Goal: Task Accomplishment & Management: Manage account settings

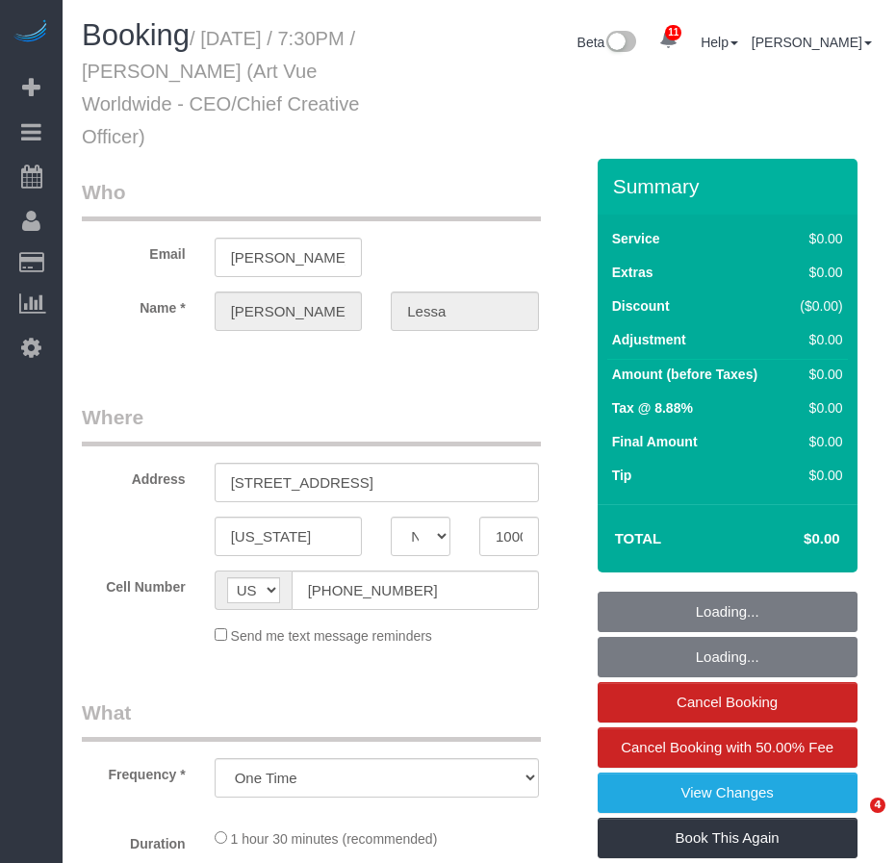
select select "NY"
select select "string:stripe-pm_1S365Z4VGloSiKo7FAUy2Rp7"
select select "number:89"
select select "number:90"
select select "number:15"
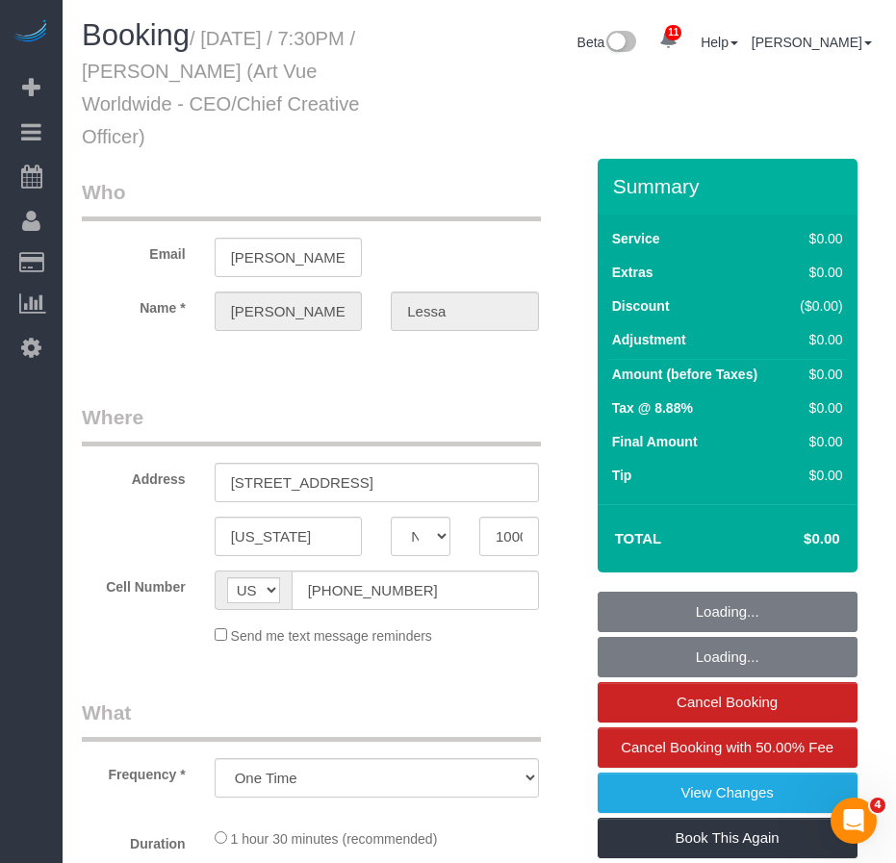
select select "number:5"
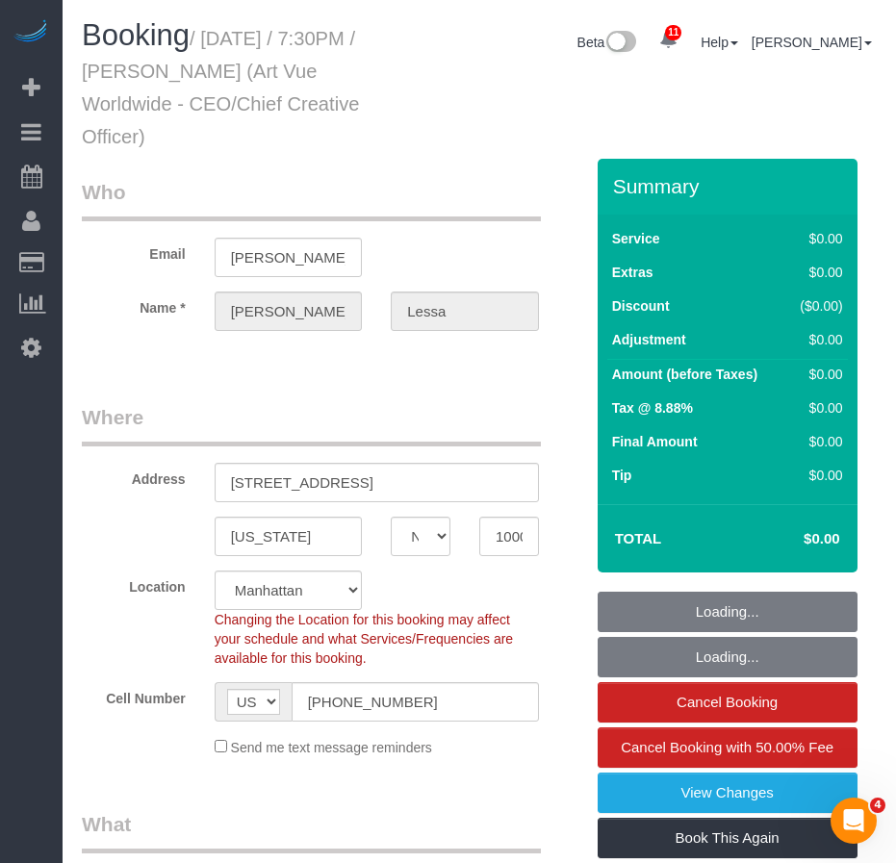
select select "object:865"
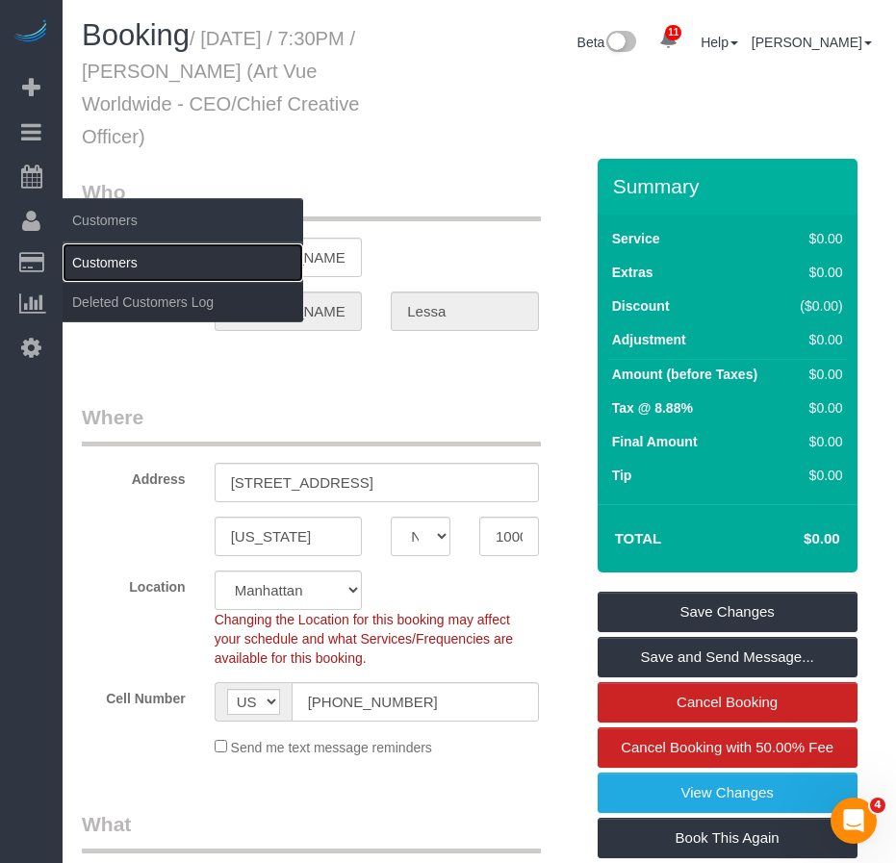
click at [97, 257] on link "Customers" at bounding box center [183, 263] width 241 height 38
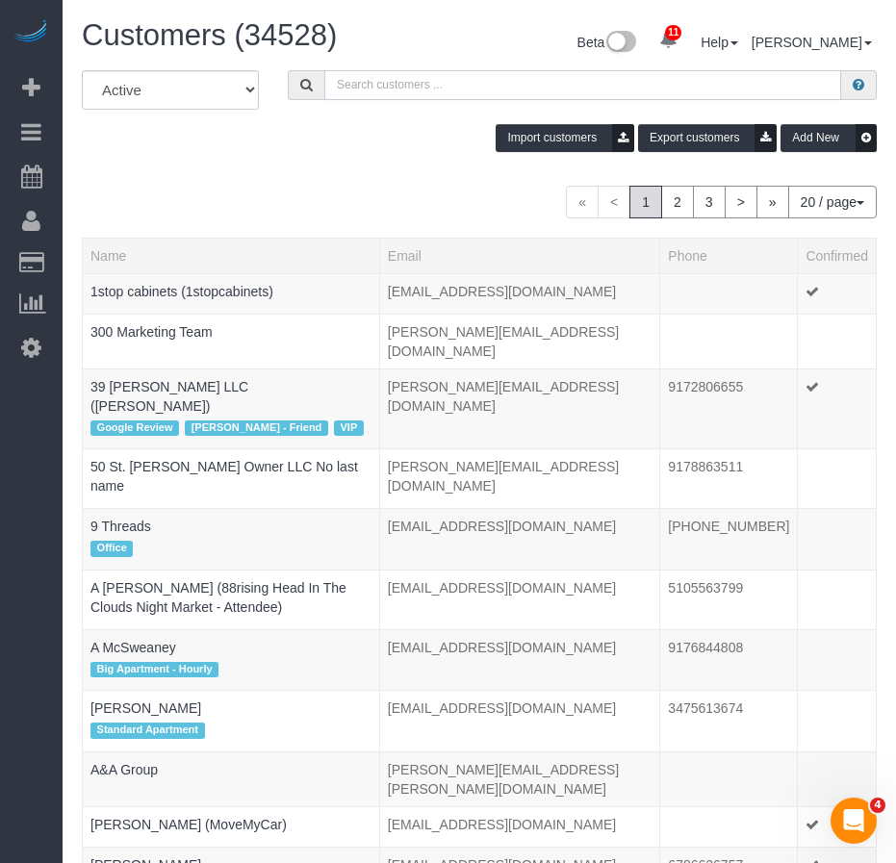
click at [370, 87] on input "text" at bounding box center [582, 85] width 517 height 30
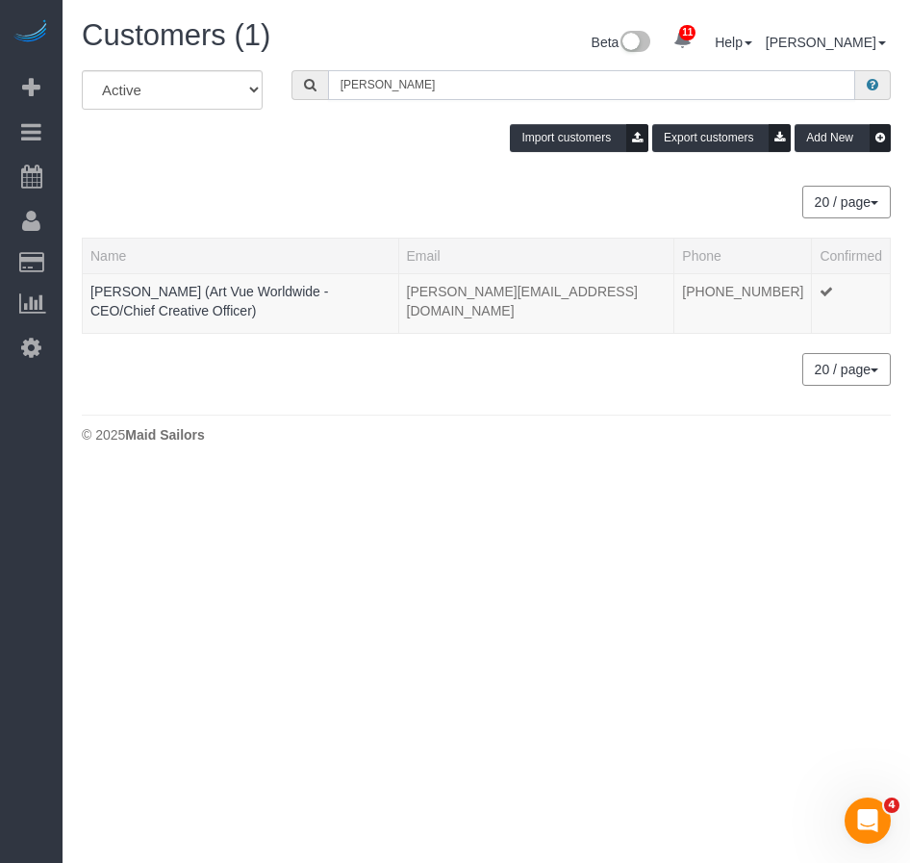
click at [430, 89] on input "[PERSON_NAME]" at bounding box center [591, 85] width 527 height 30
type input "[PERSON_NAME]"
click at [254, 295] on link "[PERSON_NAME] (Art Vue Worldwide - CEO/Chief Creative Officer)" at bounding box center [209, 301] width 238 height 35
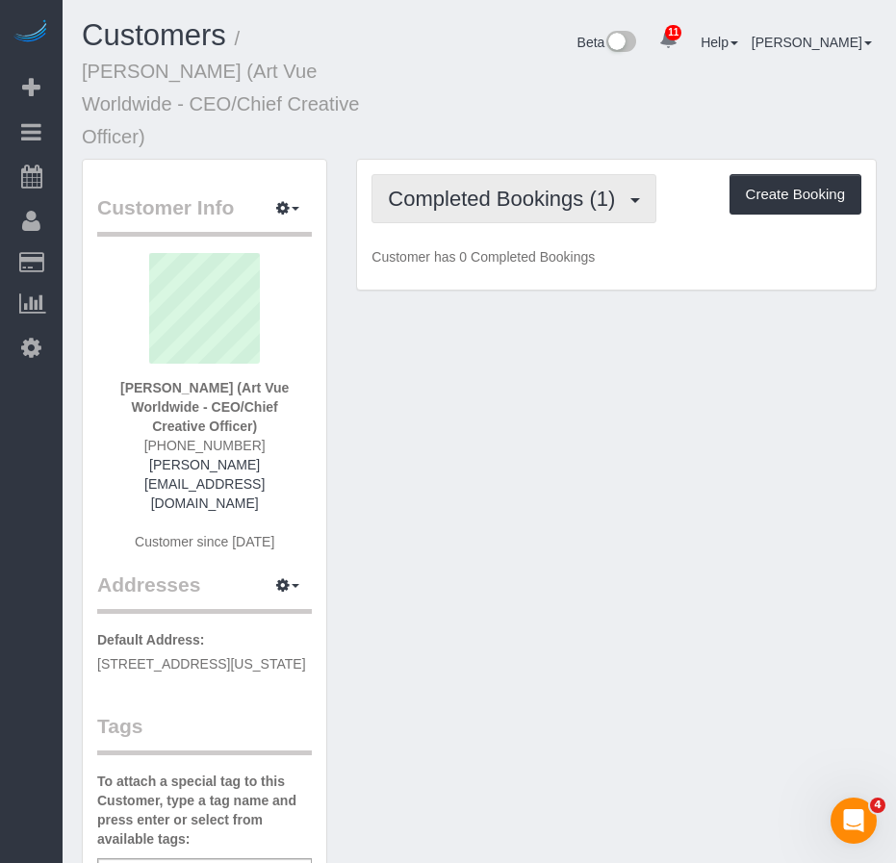
click at [532, 187] on span "Completed Bookings (1)" at bounding box center [506, 199] width 237 height 24
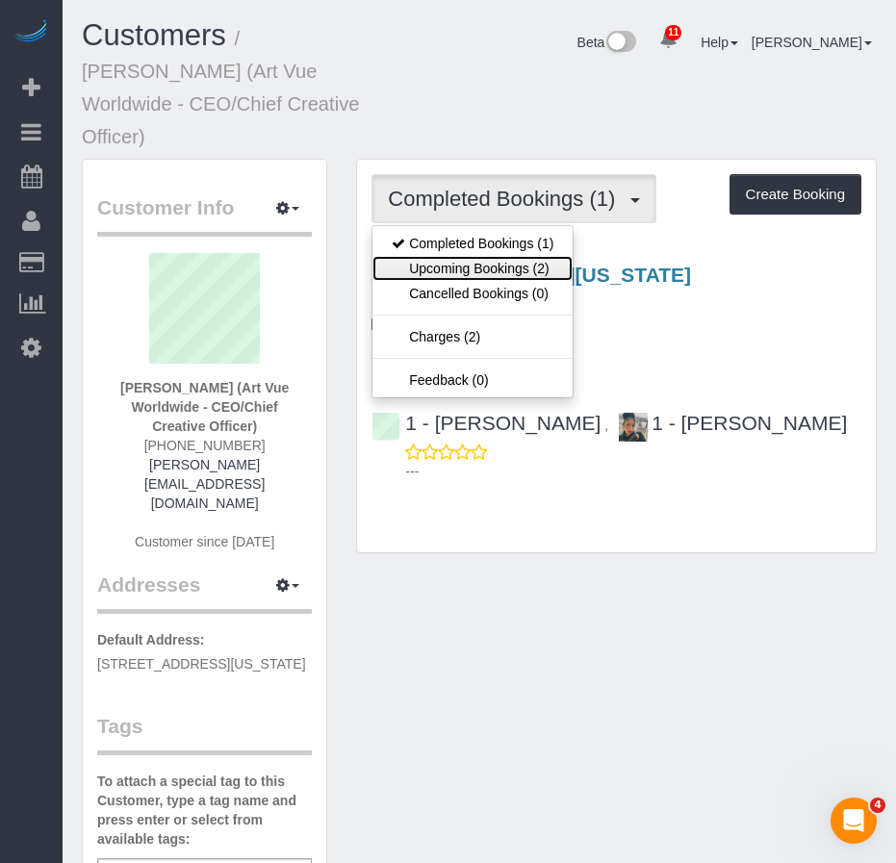
click at [492, 256] on link "Upcoming Bookings (2)" at bounding box center [472, 268] width 200 height 25
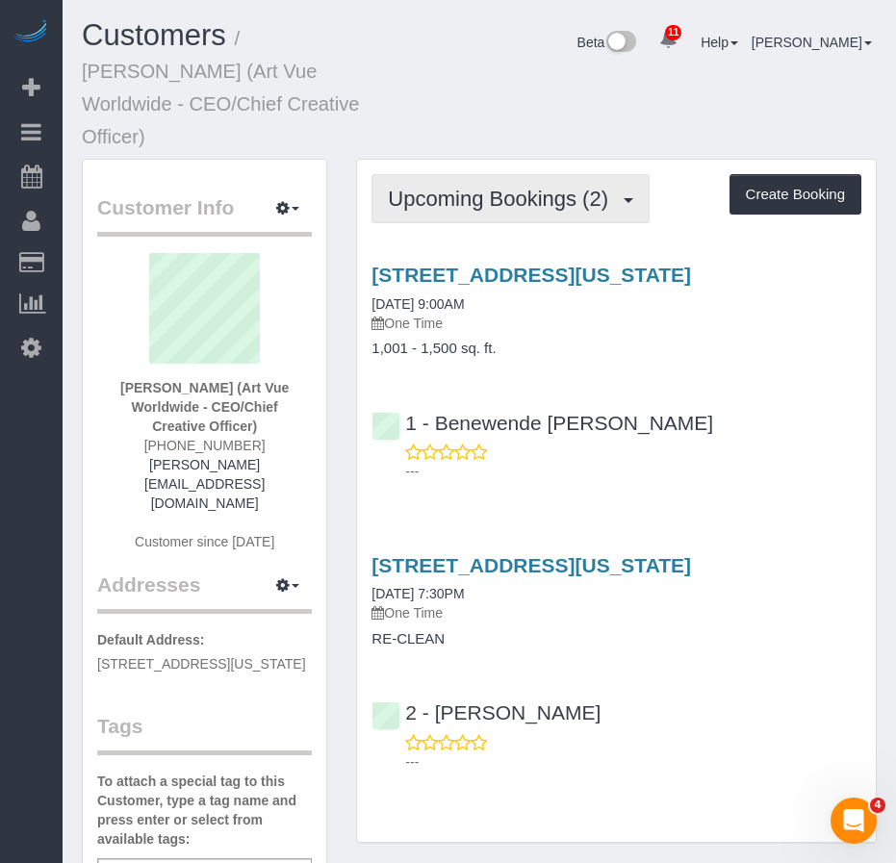
click at [499, 187] on span "Upcoming Bookings (2)" at bounding box center [503, 199] width 230 height 24
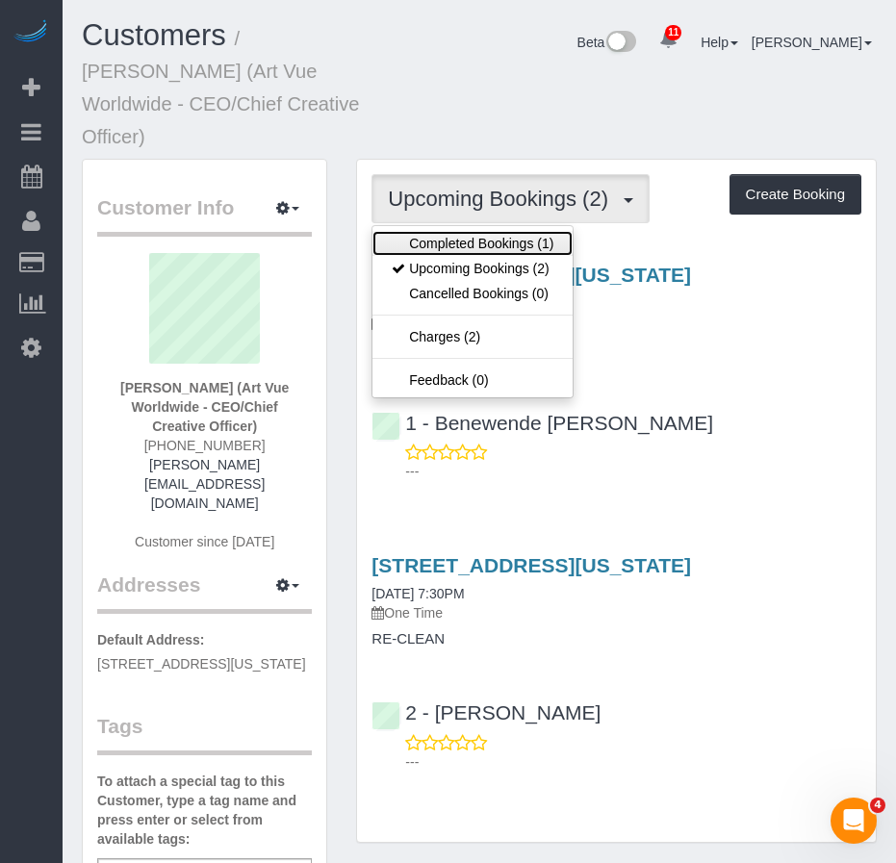
click at [462, 231] on link "Completed Bookings (1)" at bounding box center [472, 243] width 200 height 25
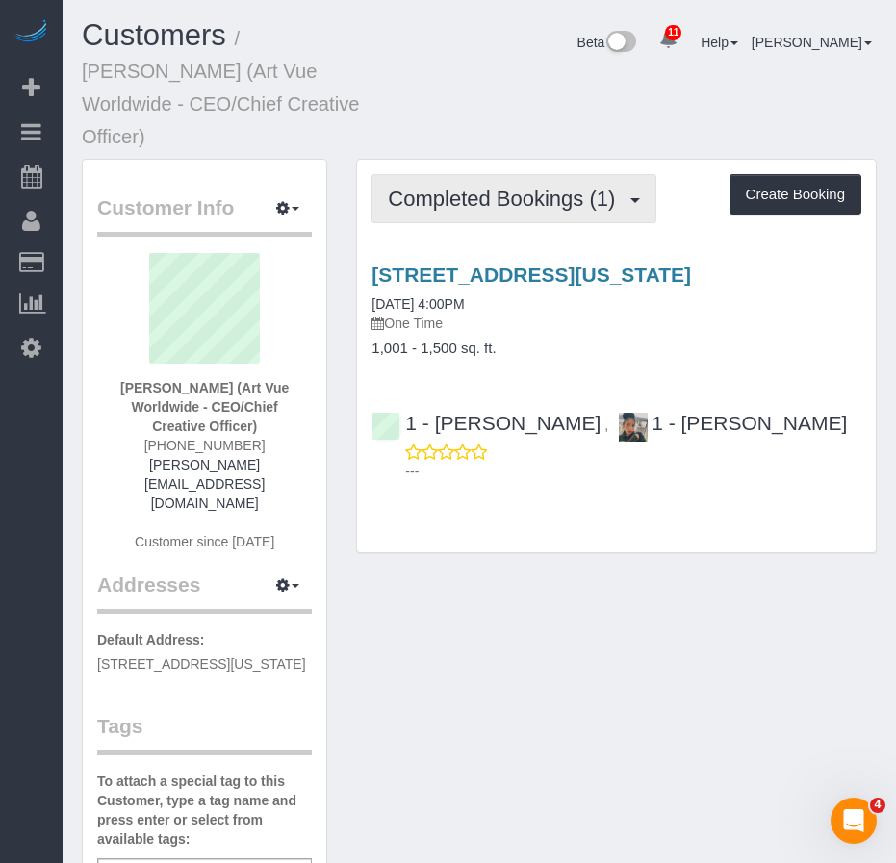
click at [480, 187] on span "Completed Bookings (1)" at bounding box center [506, 199] width 237 height 24
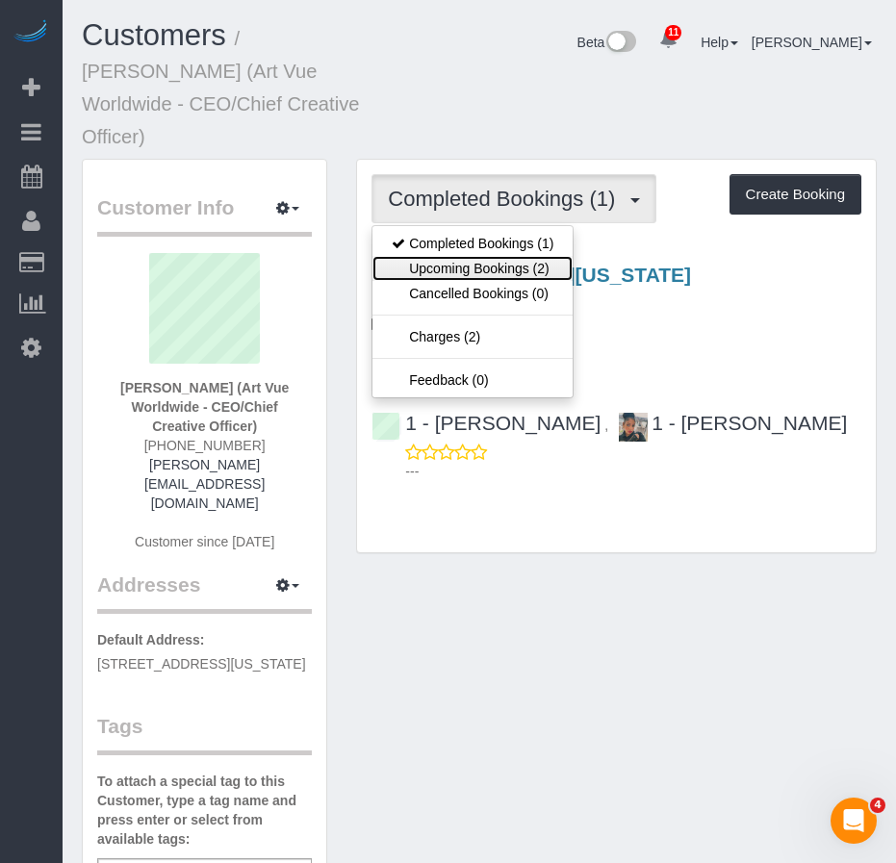
click at [455, 256] on link "Upcoming Bookings (2)" at bounding box center [472, 268] width 200 height 25
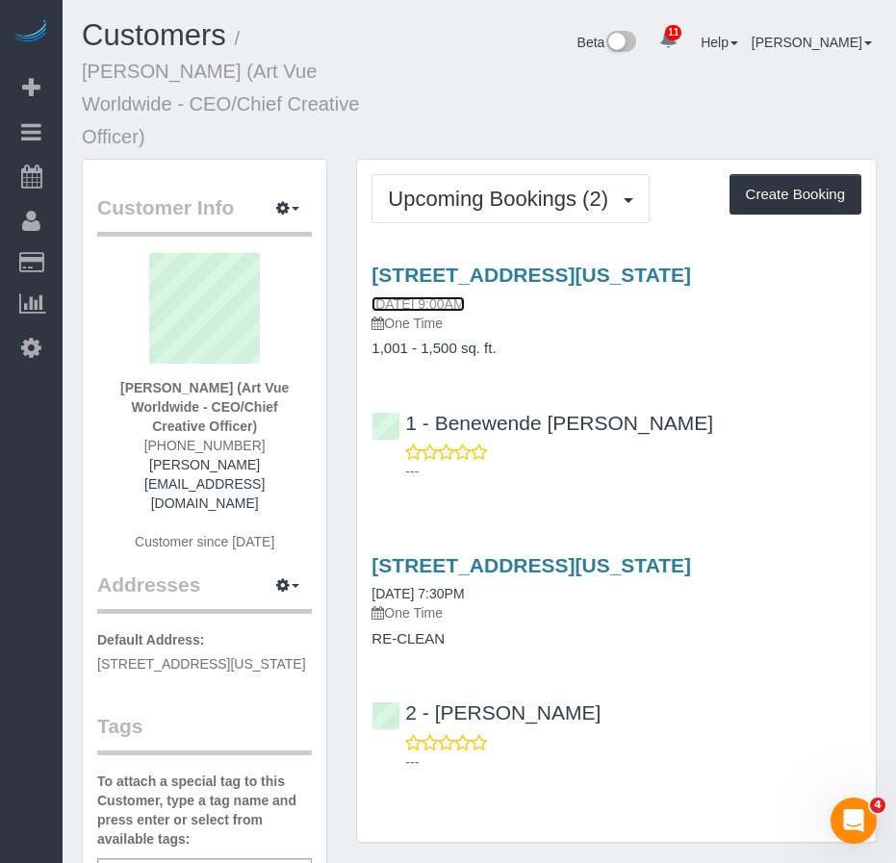
click at [464, 296] on link "09/04/2025 9:00AM" at bounding box center [418, 303] width 92 height 15
click at [460, 586] on link "09/04/2025 7:30PM" at bounding box center [418, 593] width 92 height 15
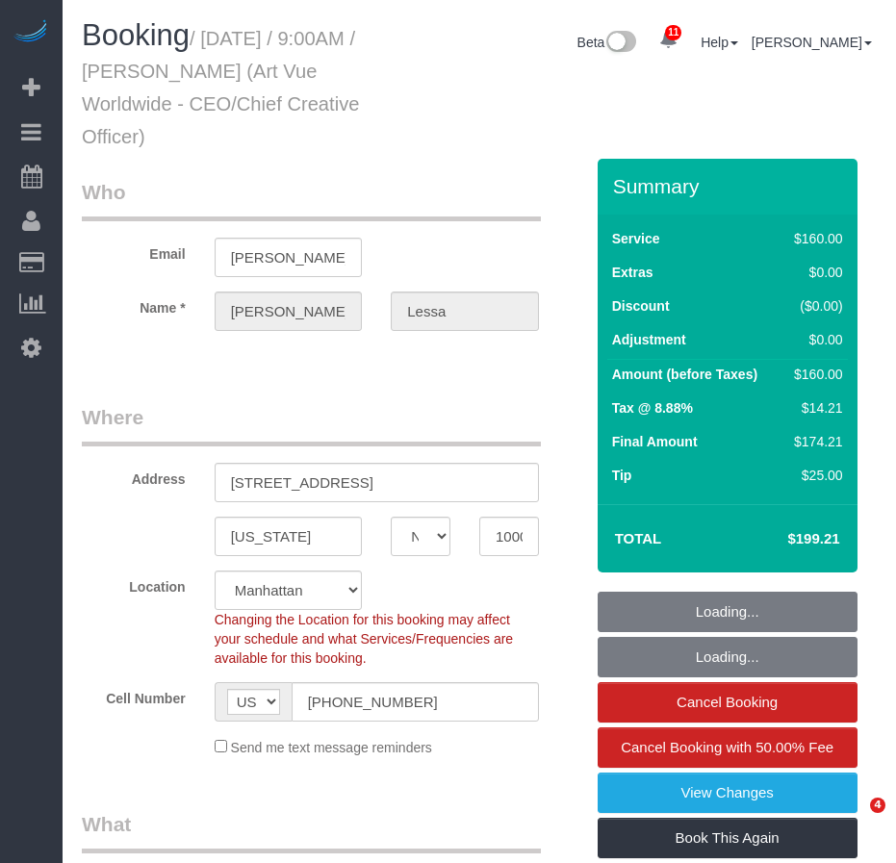
select select "NY"
select select "object:720"
select select "string:stripe-pm_1S365Z4VGloSiKo7FAUy2Rp7"
select select "number:89"
select select "number:90"
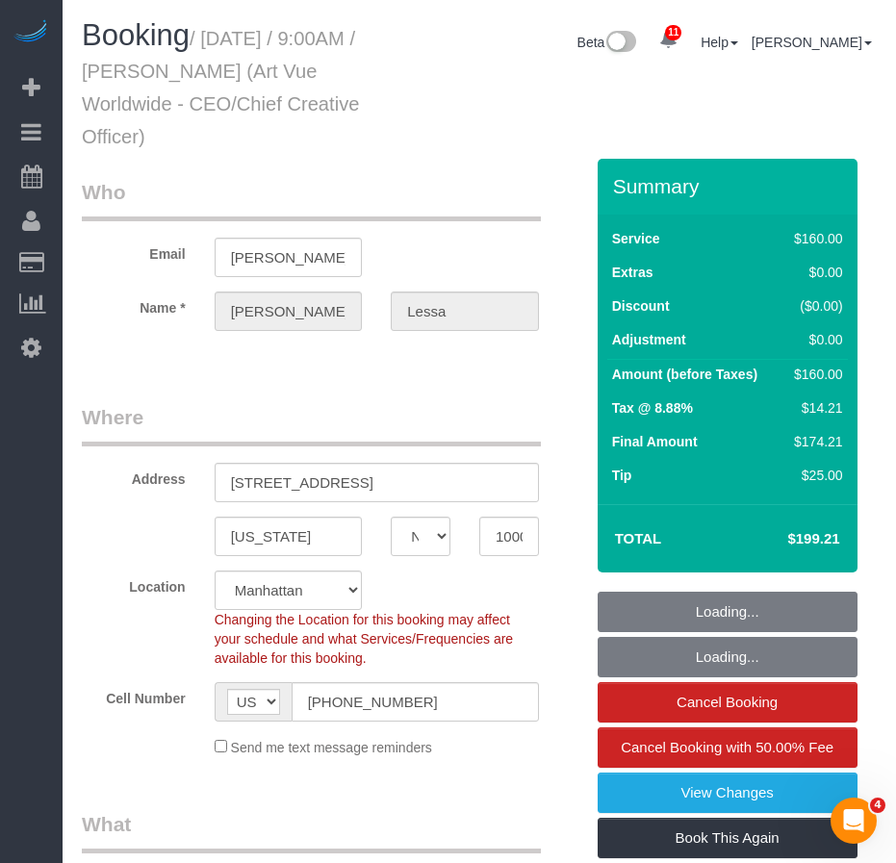
select select "number:15"
select select "number:5"
select select "spot1"
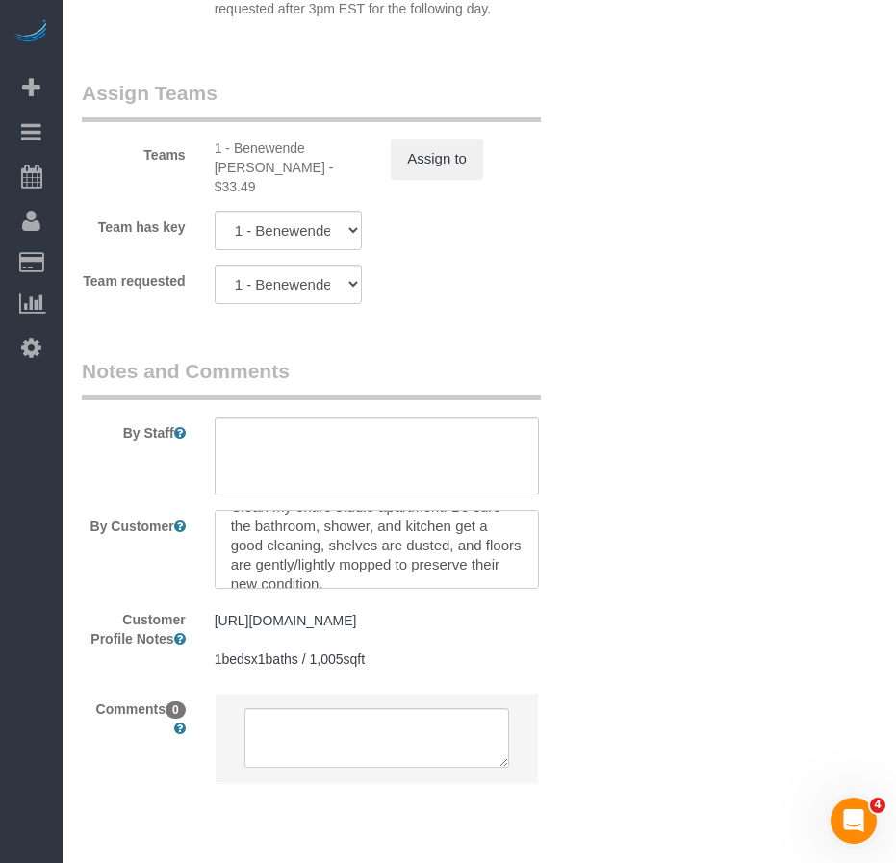
scroll to position [27, 0]
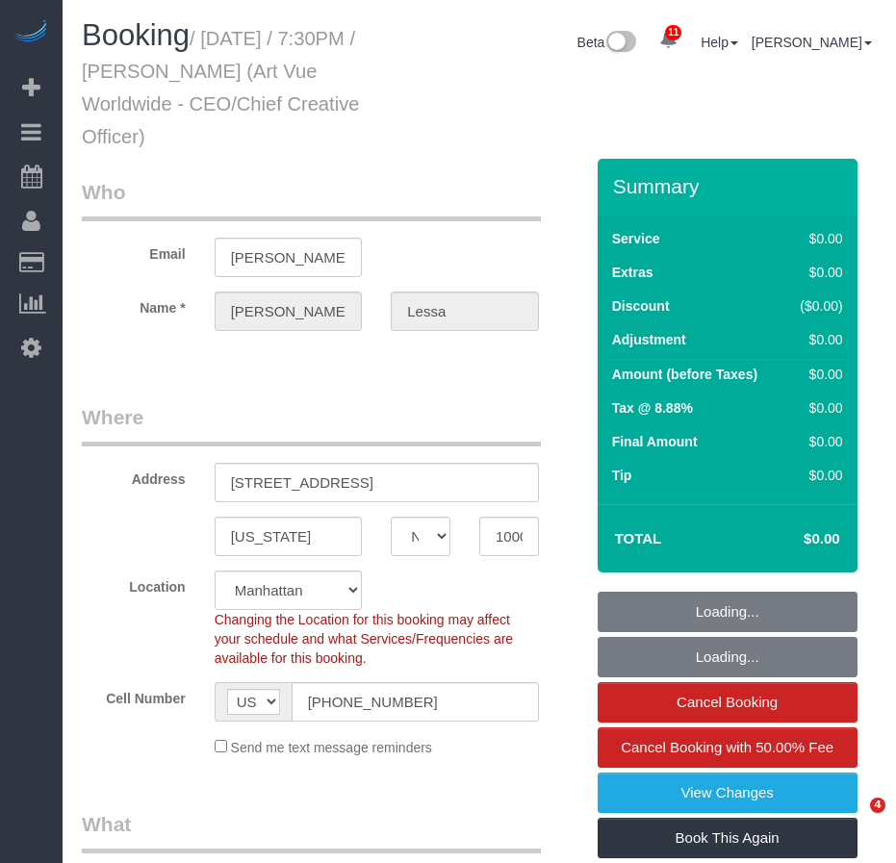
select select "NY"
select select "string:stripe-pm_1S365Z4VGloSiKo7FAUy2Rp7"
select select "number:89"
select select "number:90"
select select "number:15"
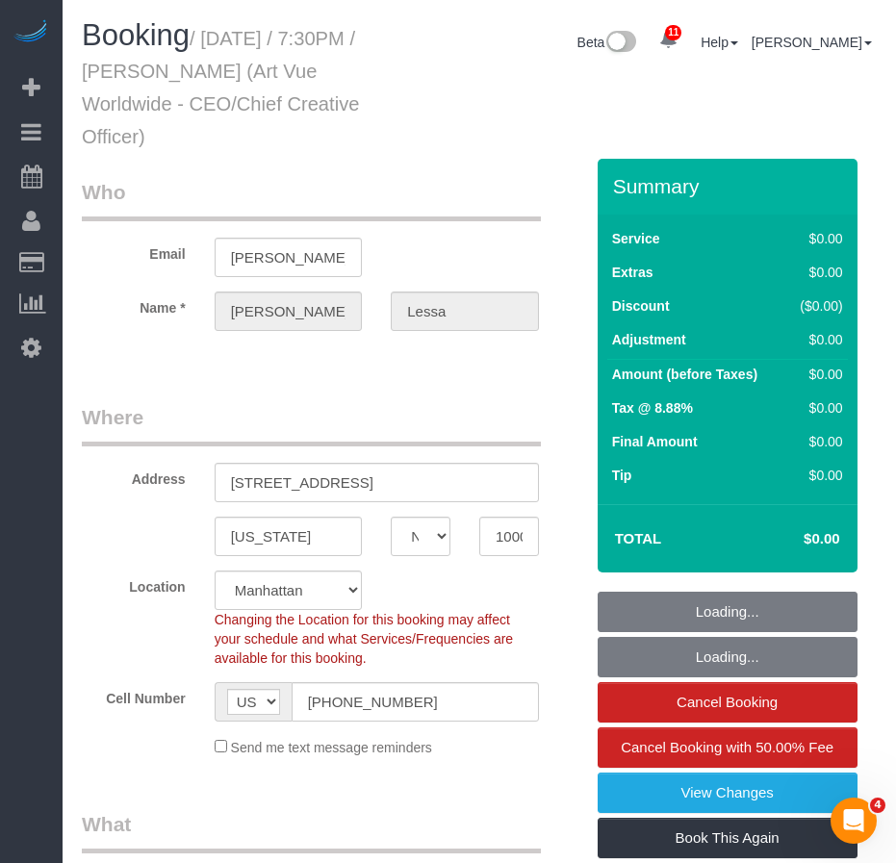
select select "number:5"
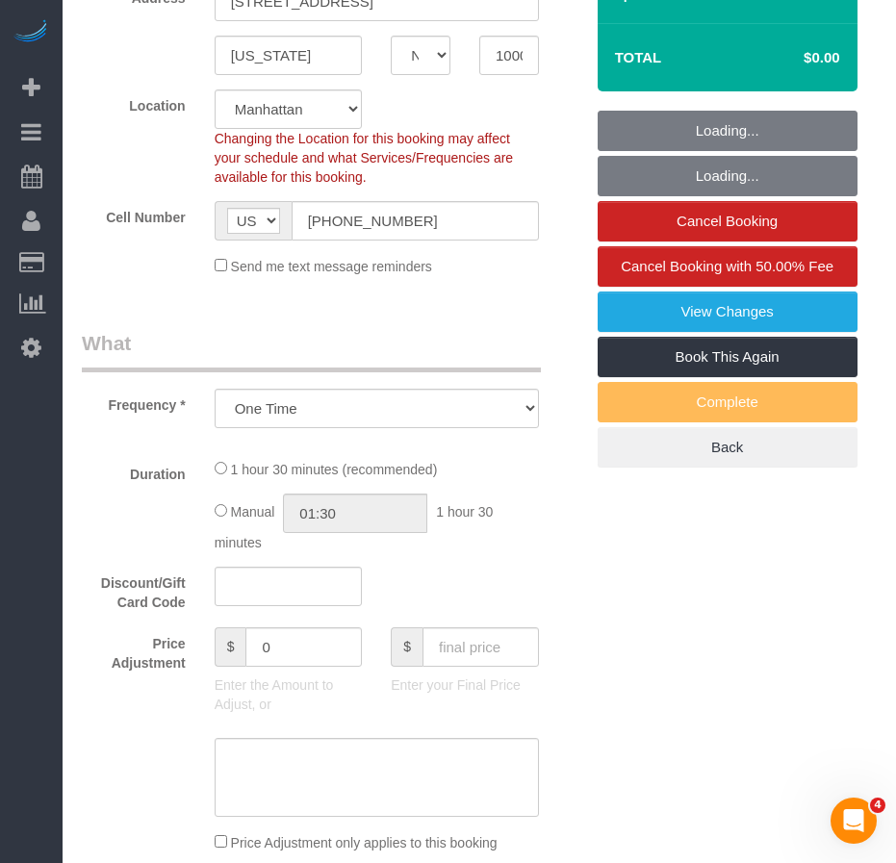
select select "object:865"
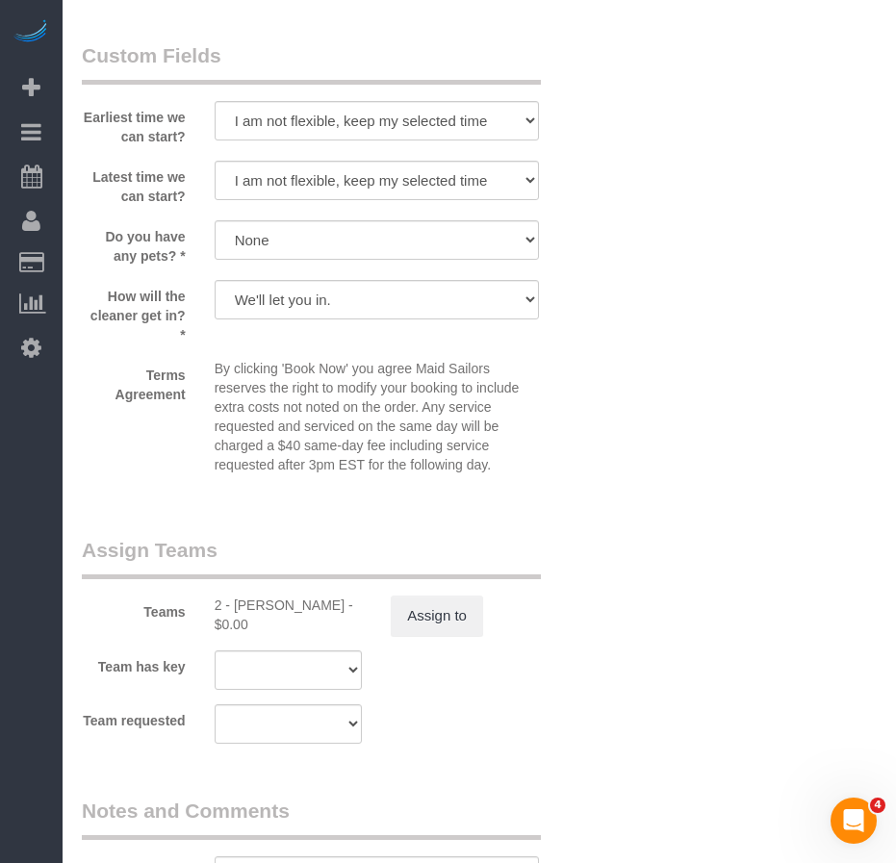
scroll to position [2217, 0]
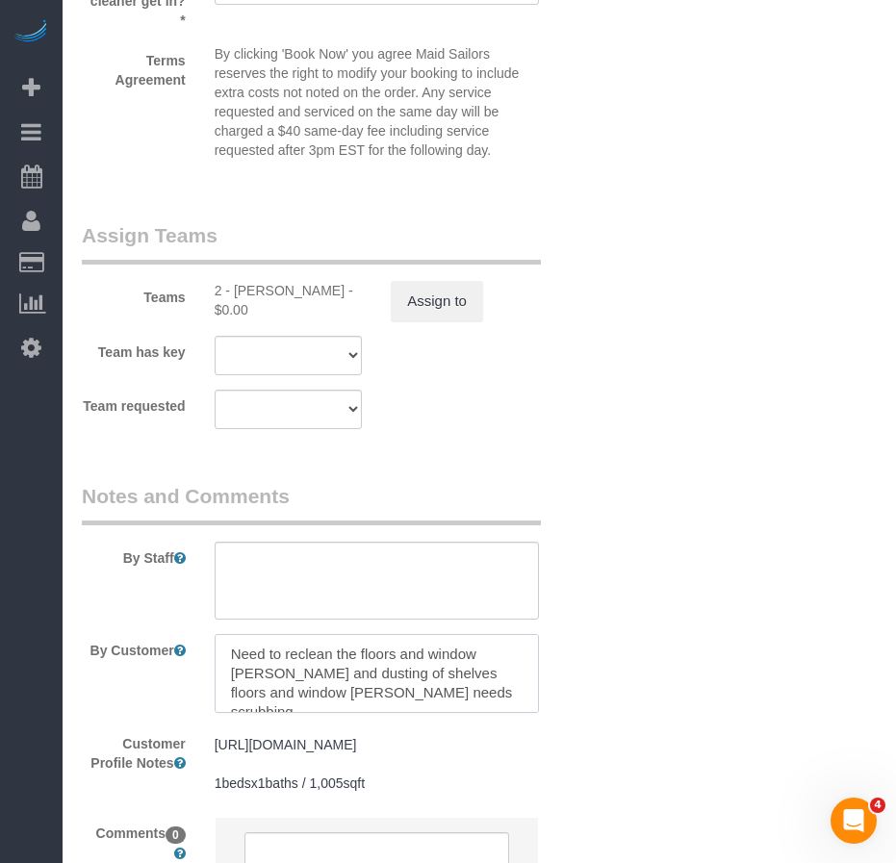
drag, startPoint x: 253, startPoint y: 658, endPoint x: 491, endPoint y: 695, distance: 240.5
click at [491, 695] on textarea at bounding box center [377, 673] width 324 height 79
click at [378, 680] on textarea at bounding box center [377, 673] width 324 height 79
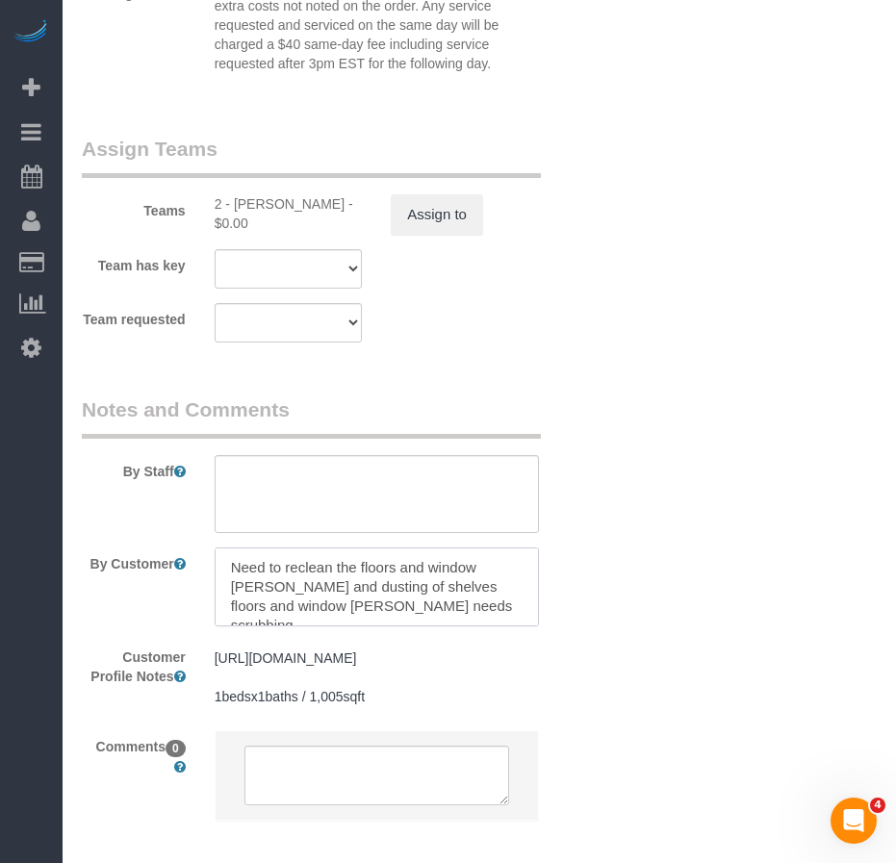
scroll to position [2420, 0]
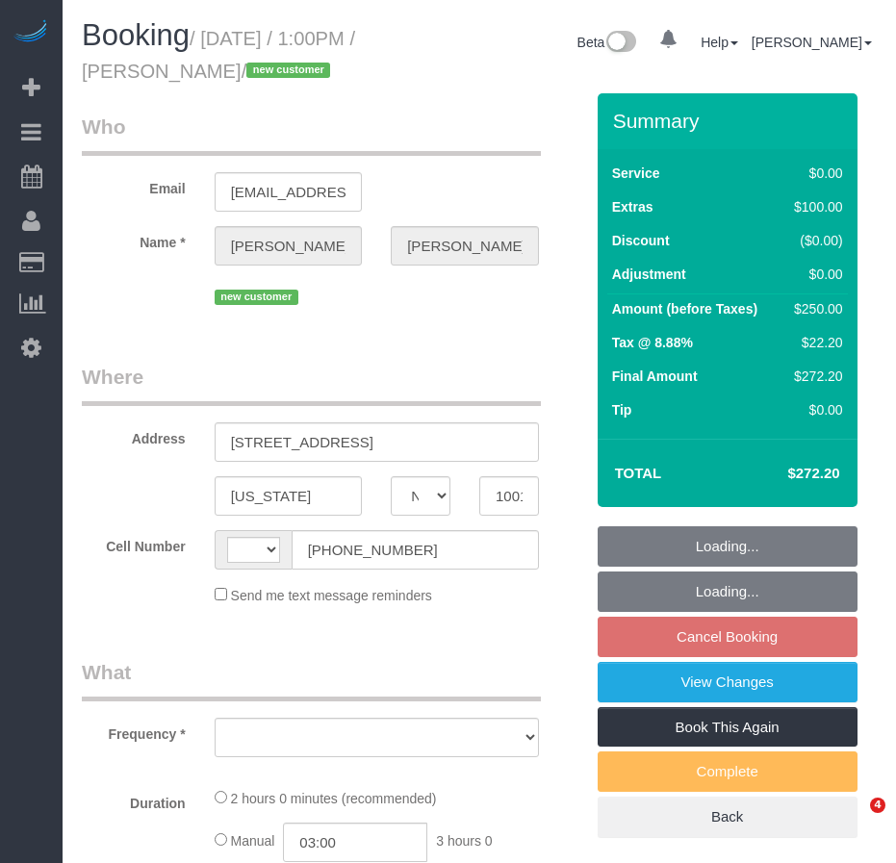
select select "NY"
select select "string:US"
select select "number:89"
select select "number:78"
select select "number:15"
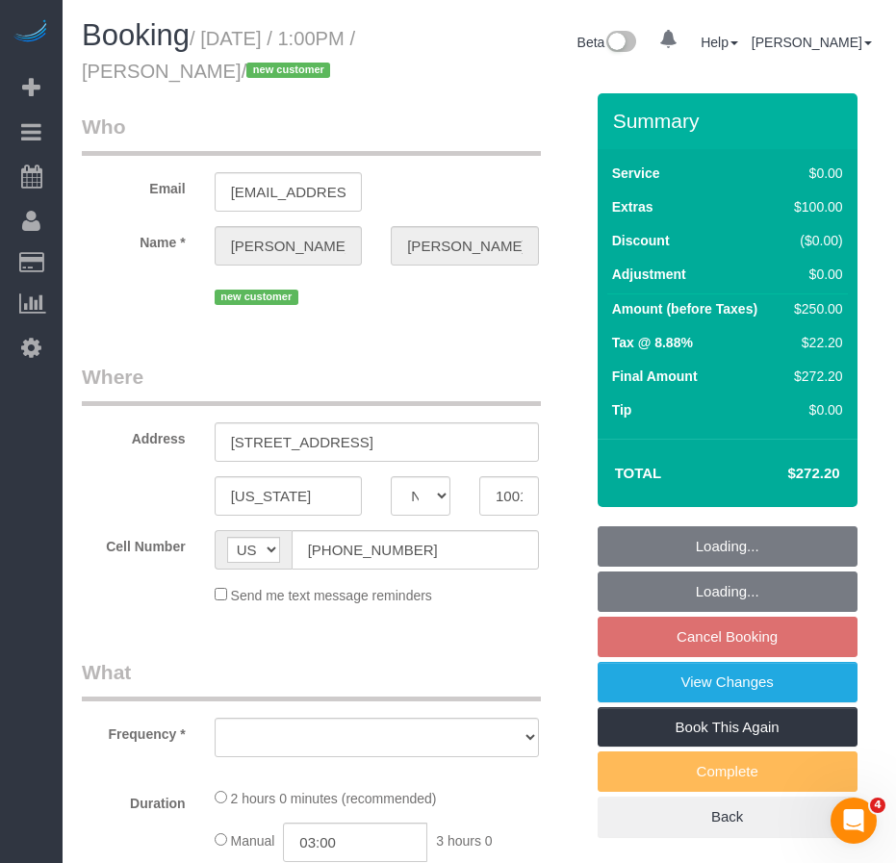
select select "number:6"
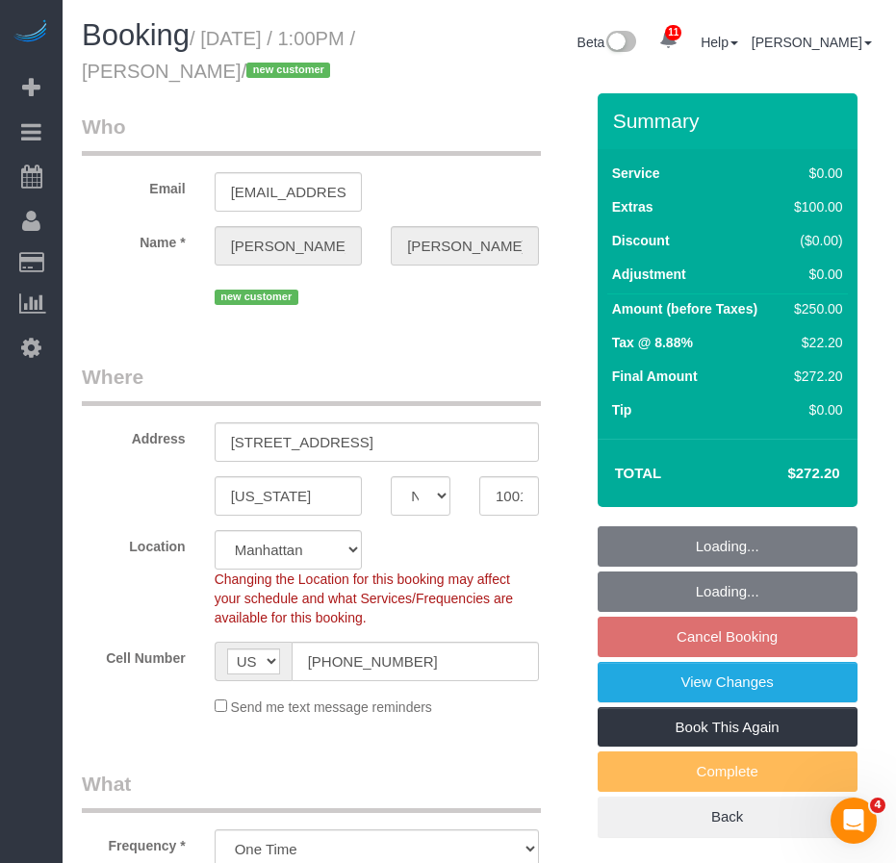
select select "object:963"
select select "string:stripe-pm_1S3o6A4VGloSiKo7dyWx7Kvg"
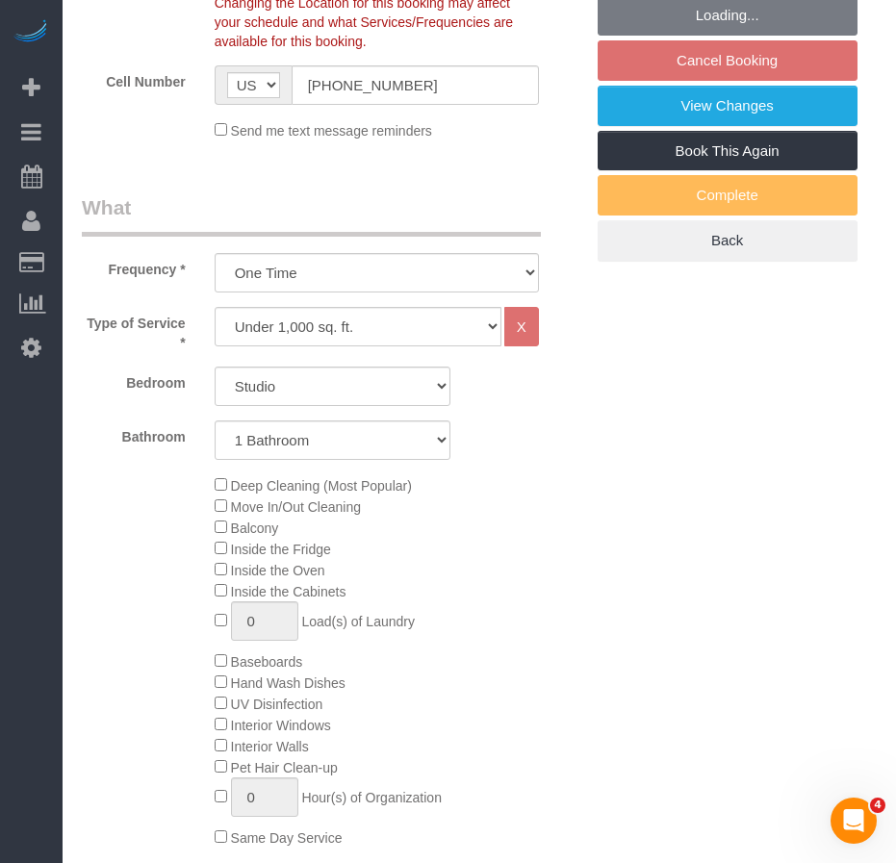
select select "object:967"
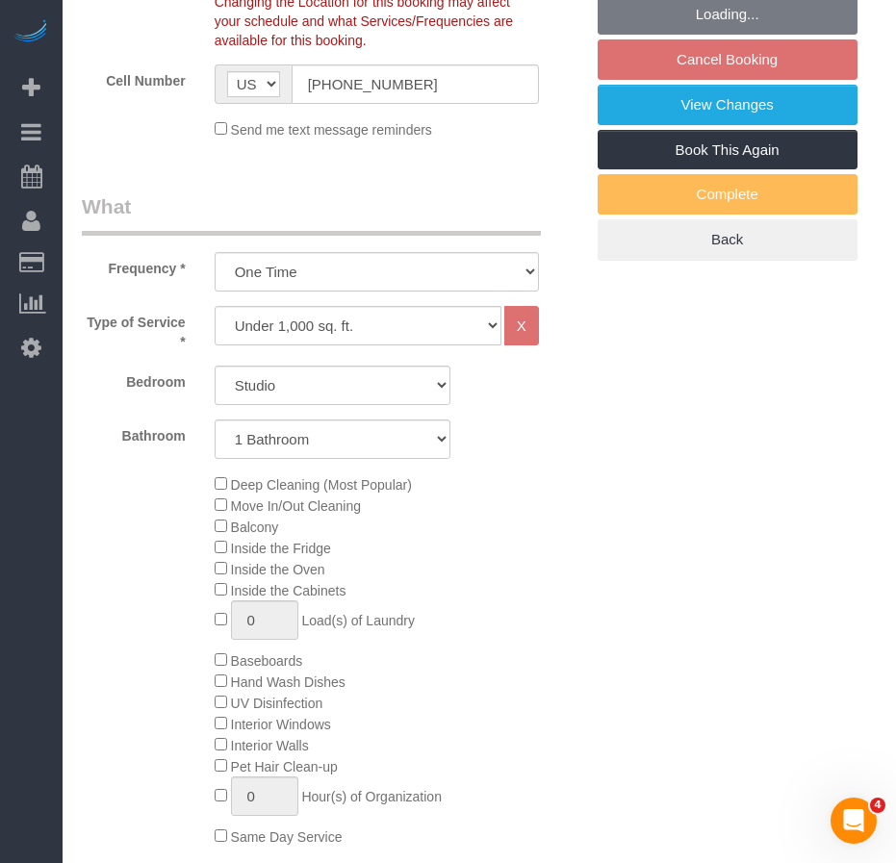
select select "spot6"
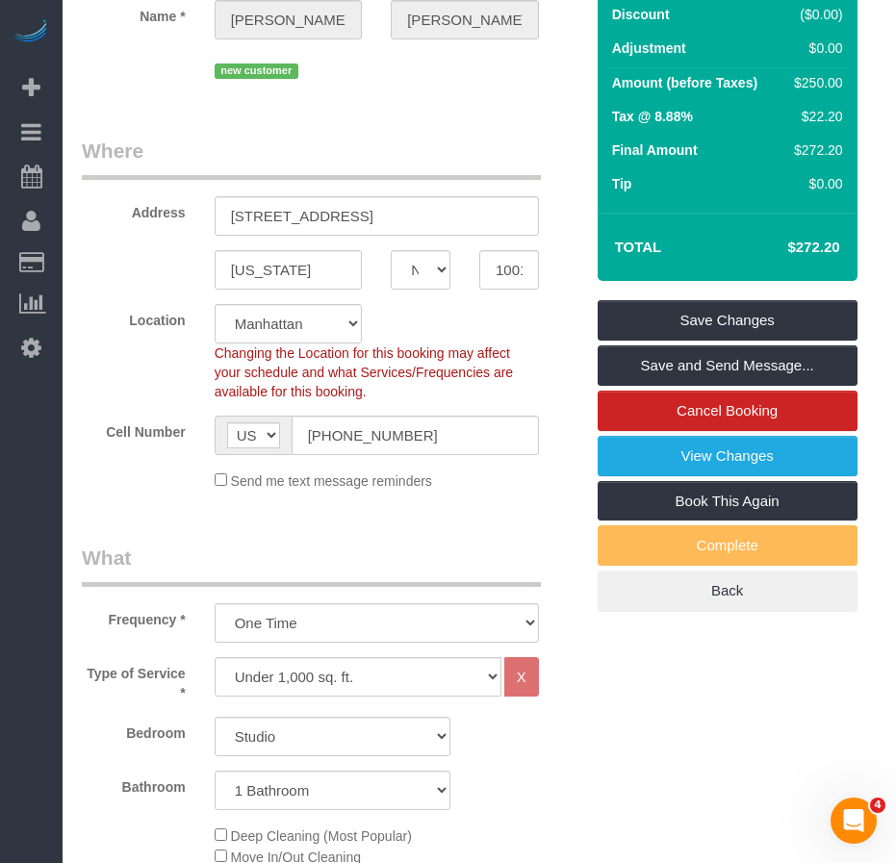
scroll to position [0, 0]
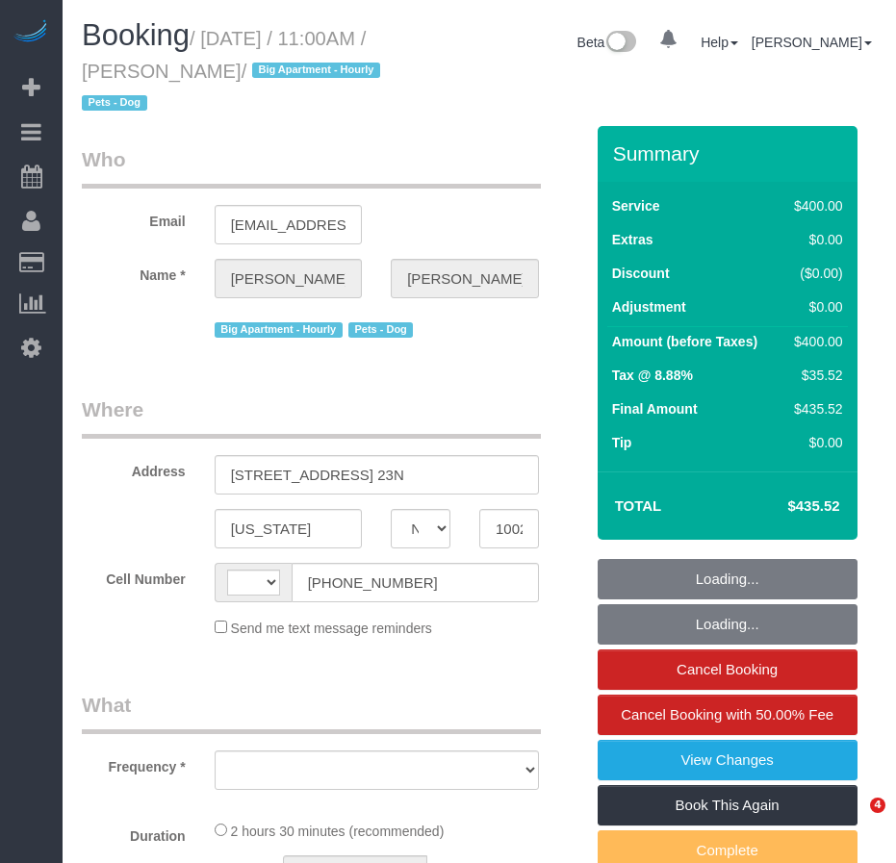
select select "NY"
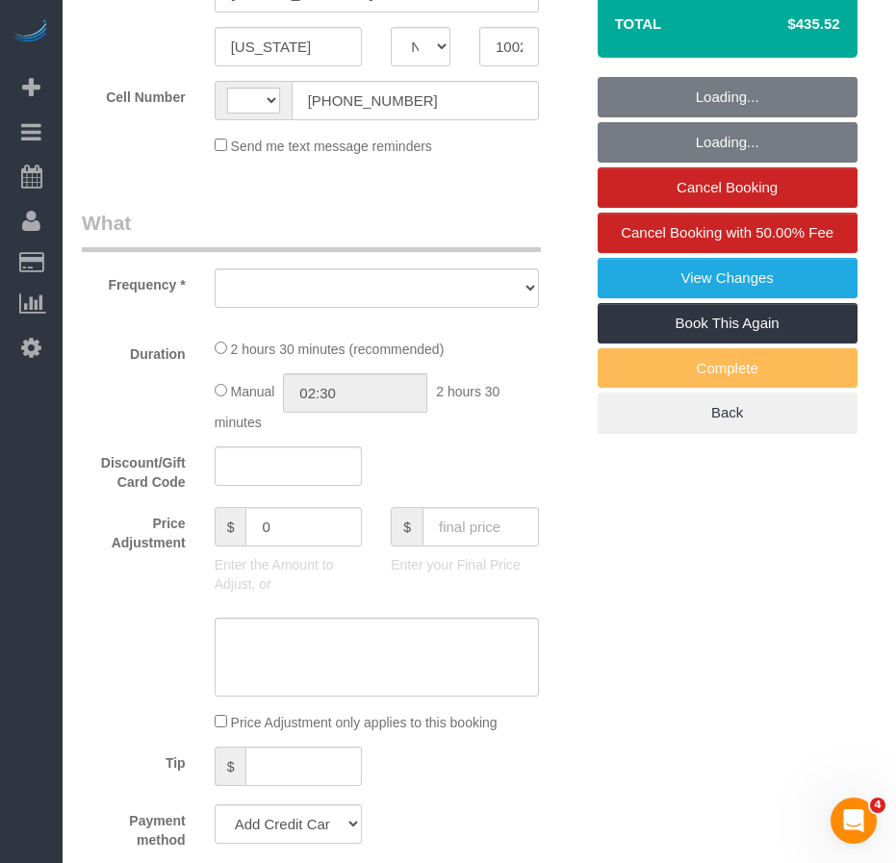
select select "string:[GEOGRAPHIC_DATA]"
select select "object:723"
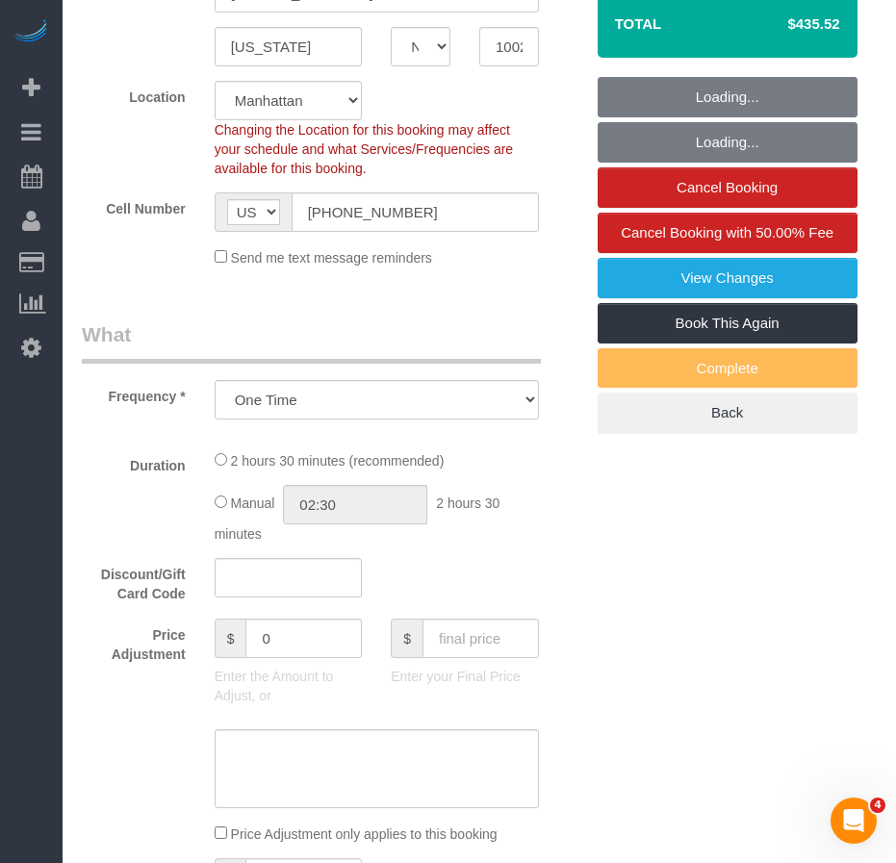
select select "2"
select select "150"
select select "number:59"
select select "number:75"
select select "number:13"
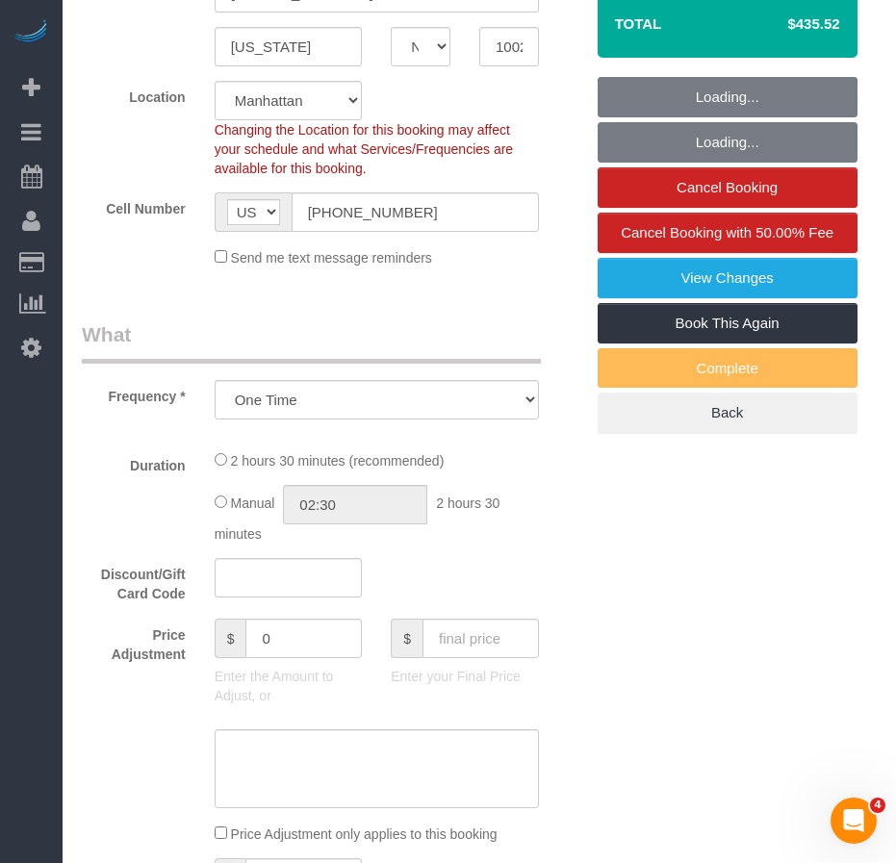
select select "number:5"
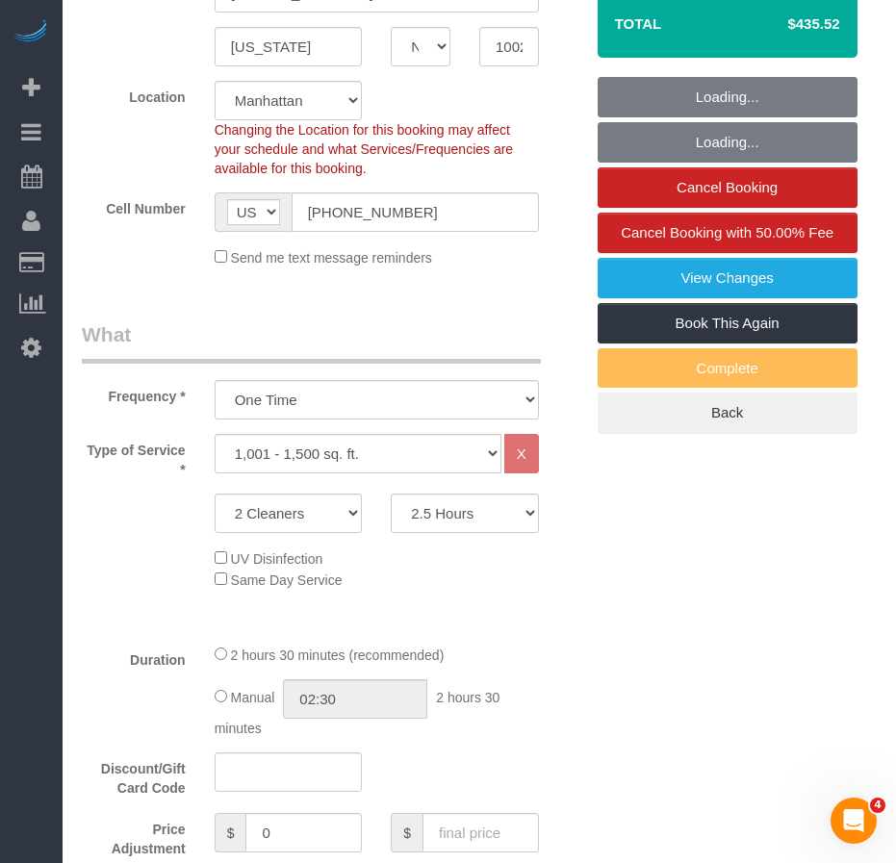
select select "string:stripe-pm_1QIE0P4VGloSiKo7MUBaprga"
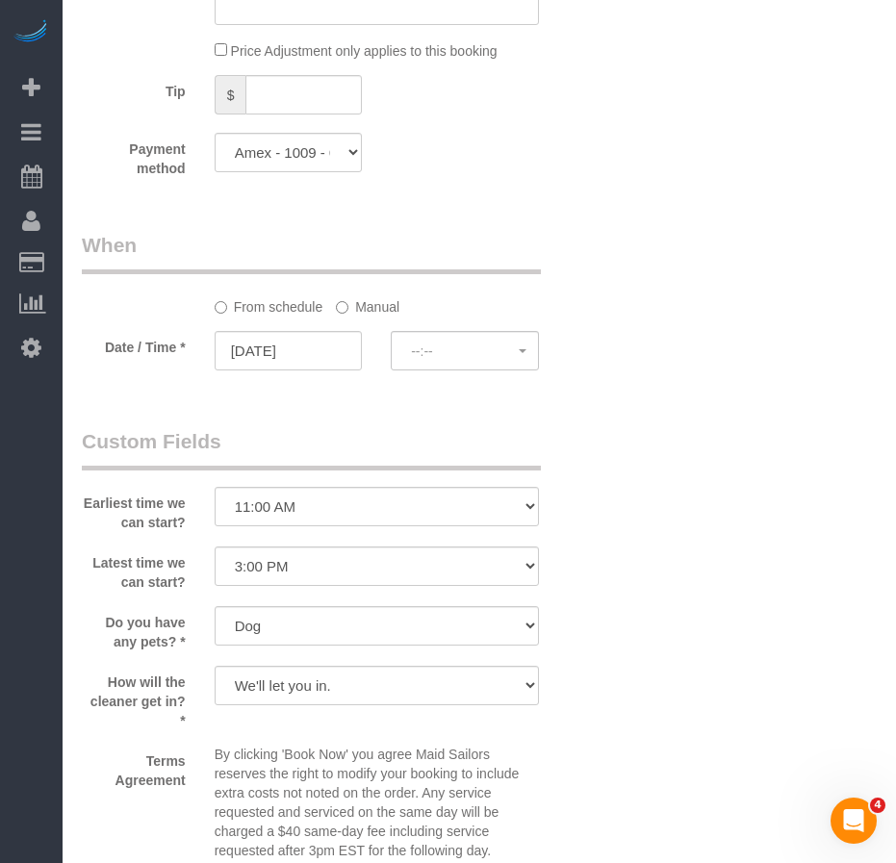
select select "spot1"
select select "object:958"
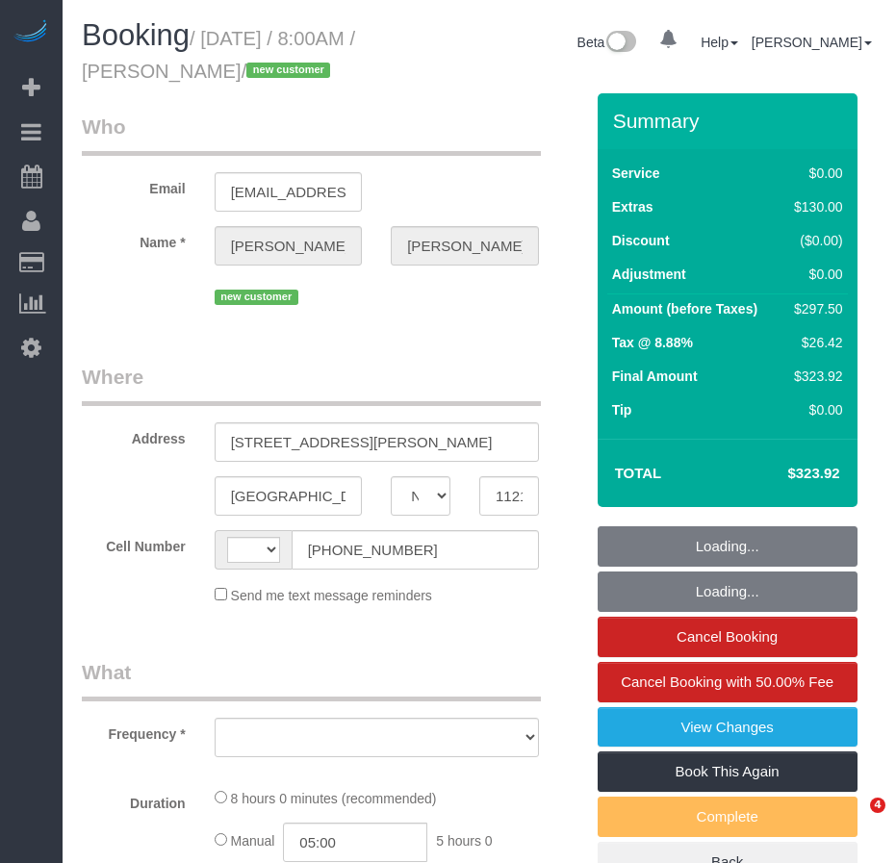
select select "NY"
select select "string:[GEOGRAPHIC_DATA]"
select select "object:470"
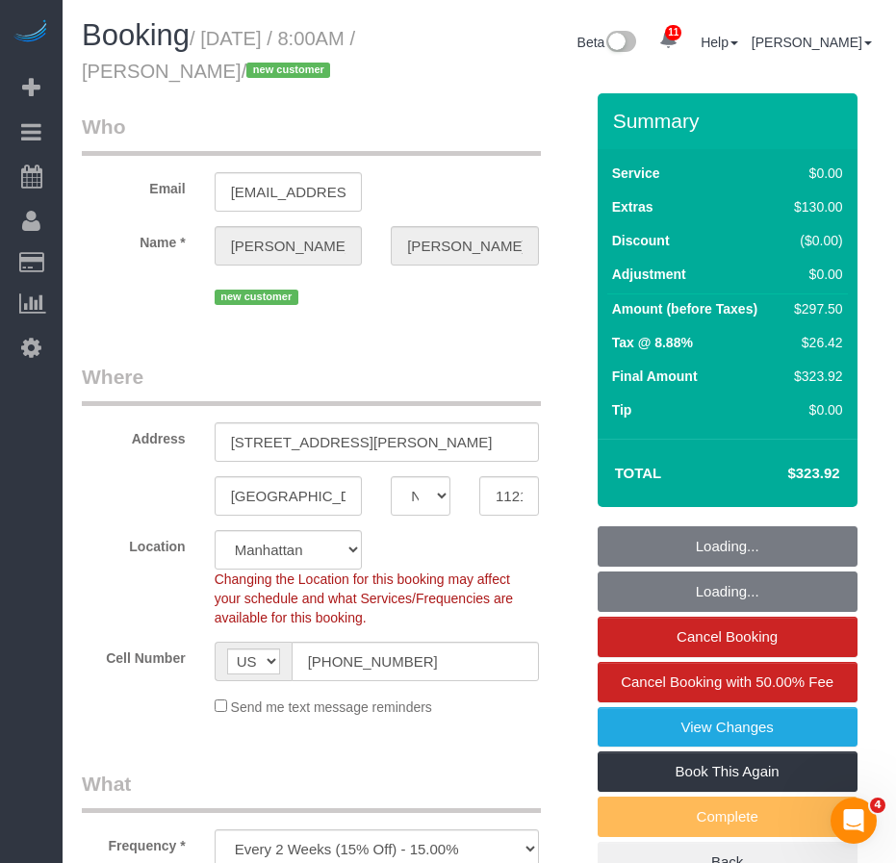
select select "string:stripe-pm_1S3igF4VGloSiKo7ii8H05kM"
select select "number:89"
select select "number:90"
select select "number:13"
select select "number:7"
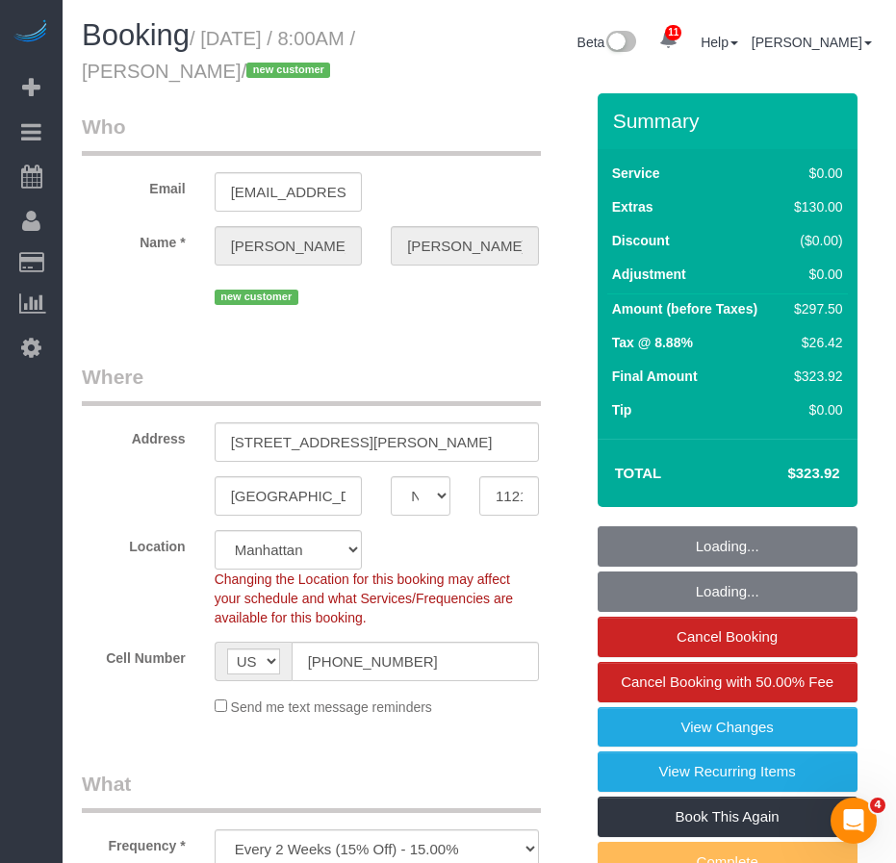
select select "object:973"
select select "spot1"
select select "2"
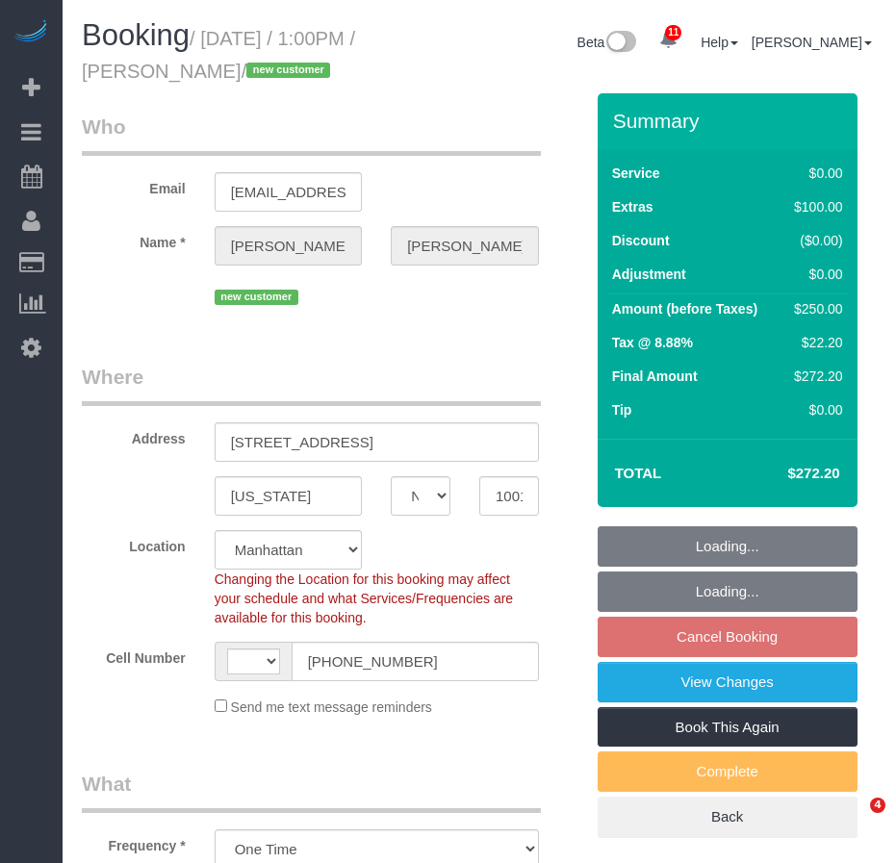
select select "NY"
select select "object:472"
select select "string:[GEOGRAPHIC_DATA]"
select select "number:89"
select select "number:78"
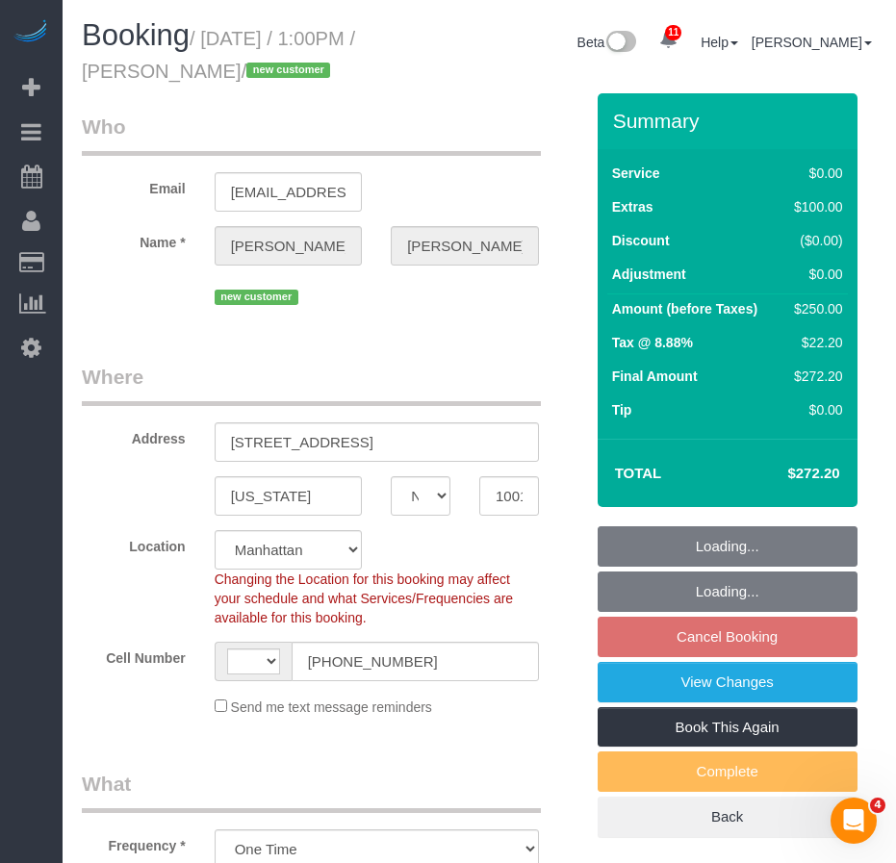
select select "number:15"
select select "number:6"
select select "spot6"
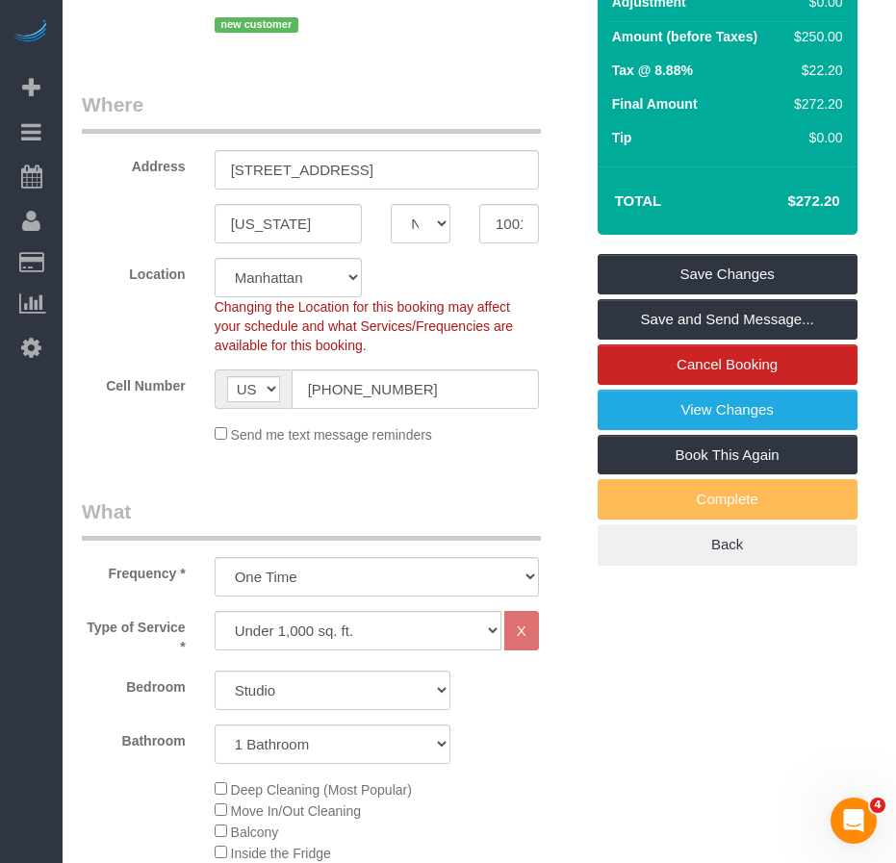
scroll to position [68, 0]
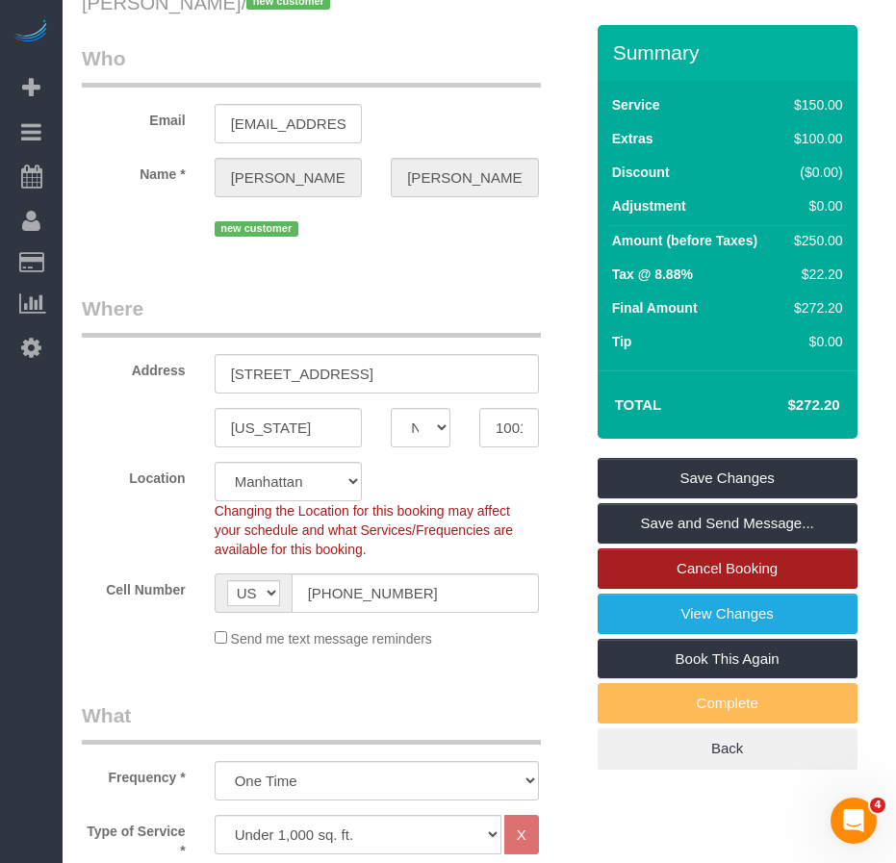
click at [688, 570] on link "Cancel Booking" at bounding box center [728, 569] width 260 height 40
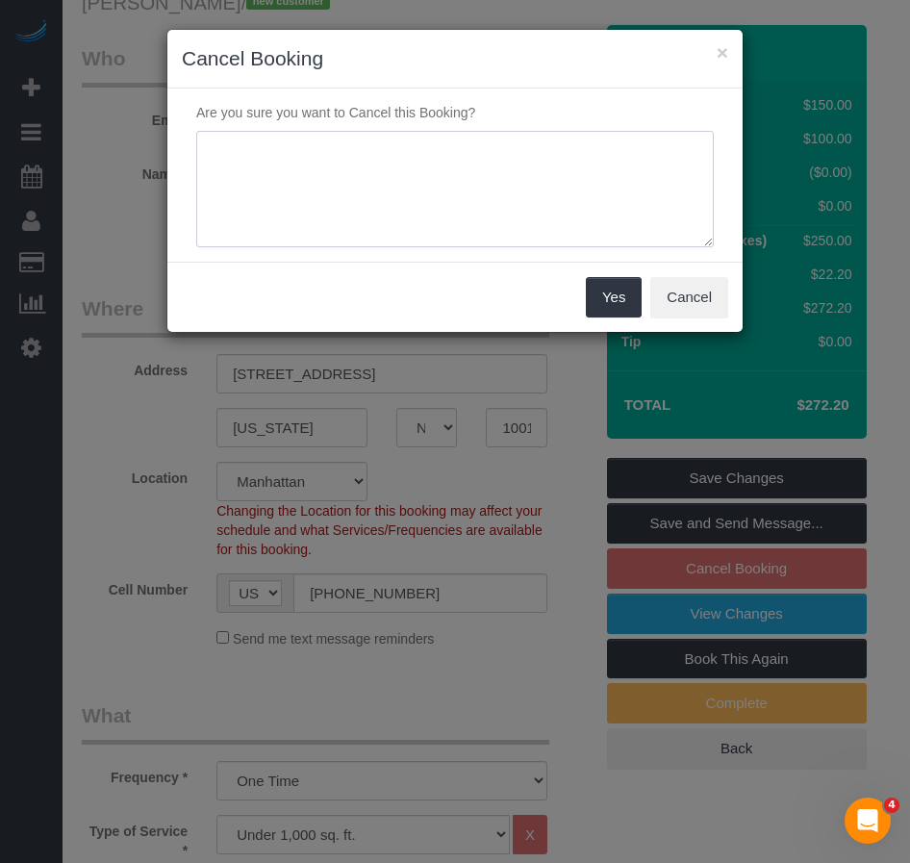
click at [343, 161] on textarea at bounding box center [455, 189] width 518 height 117
type textarea "cmr requested"
click at [610, 303] on button "Yes" at bounding box center [614, 297] width 56 height 40
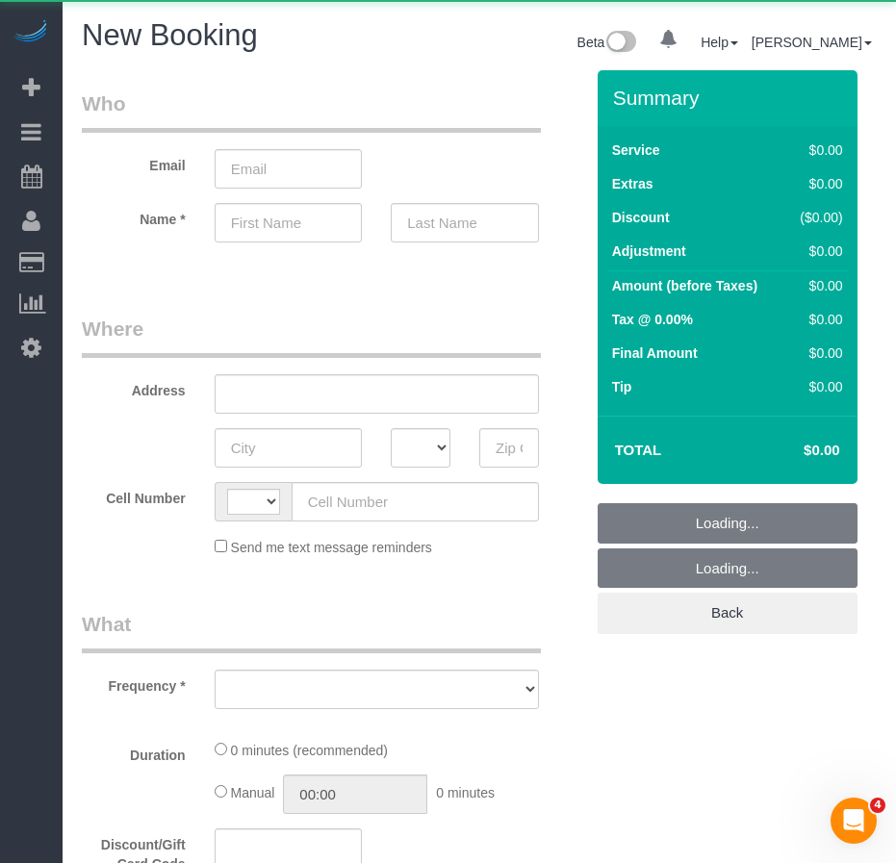
select select "string:[GEOGRAPHIC_DATA]"
select select "object:790"
select select "number:89"
select select "number:90"
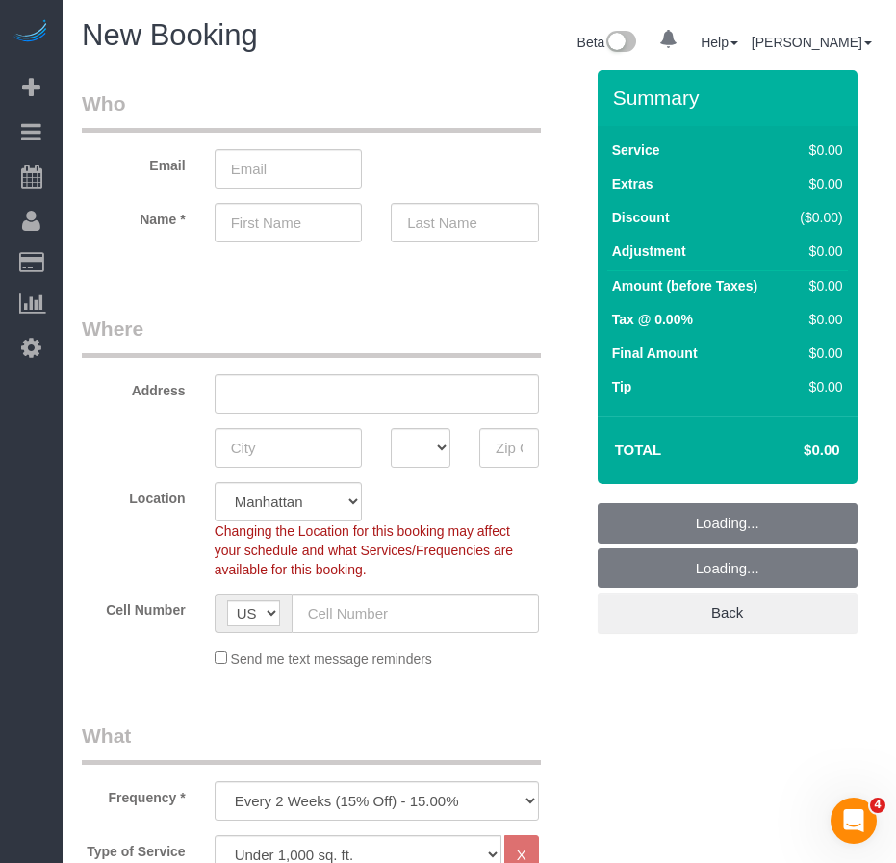
scroll to position [289, 0]
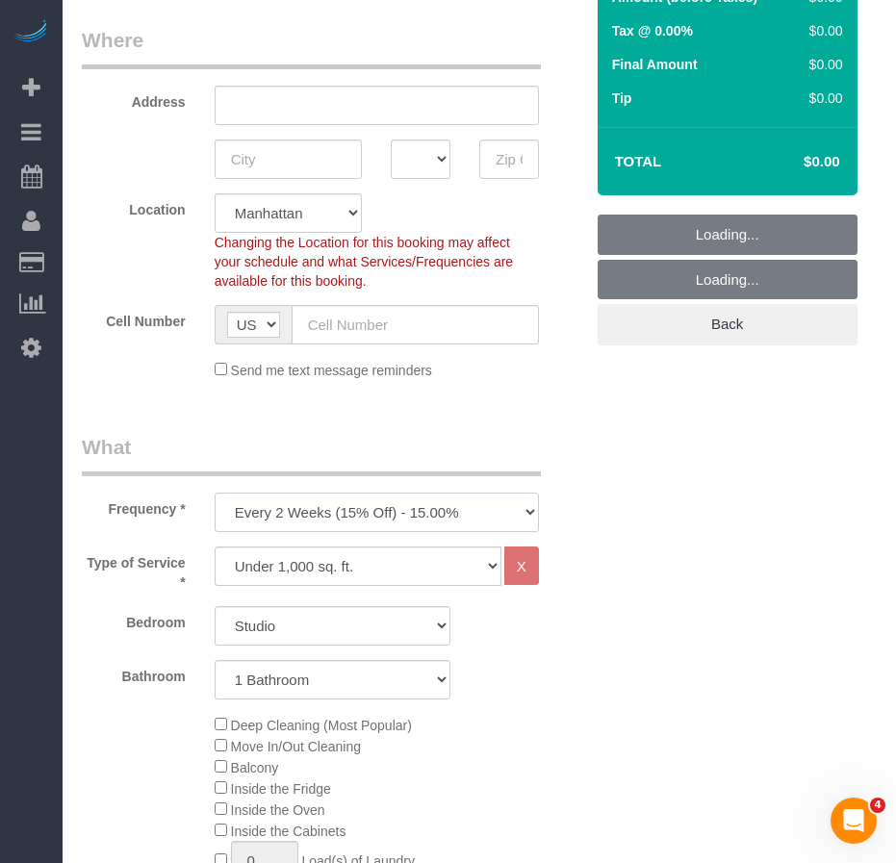
click at [303, 511] on select "One Time Weekly (20% Off) - 20.00% Every 2 Weeks (15% Off) - 15.00% Every 4 Wee…" at bounding box center [377, 512] width 324 height 39
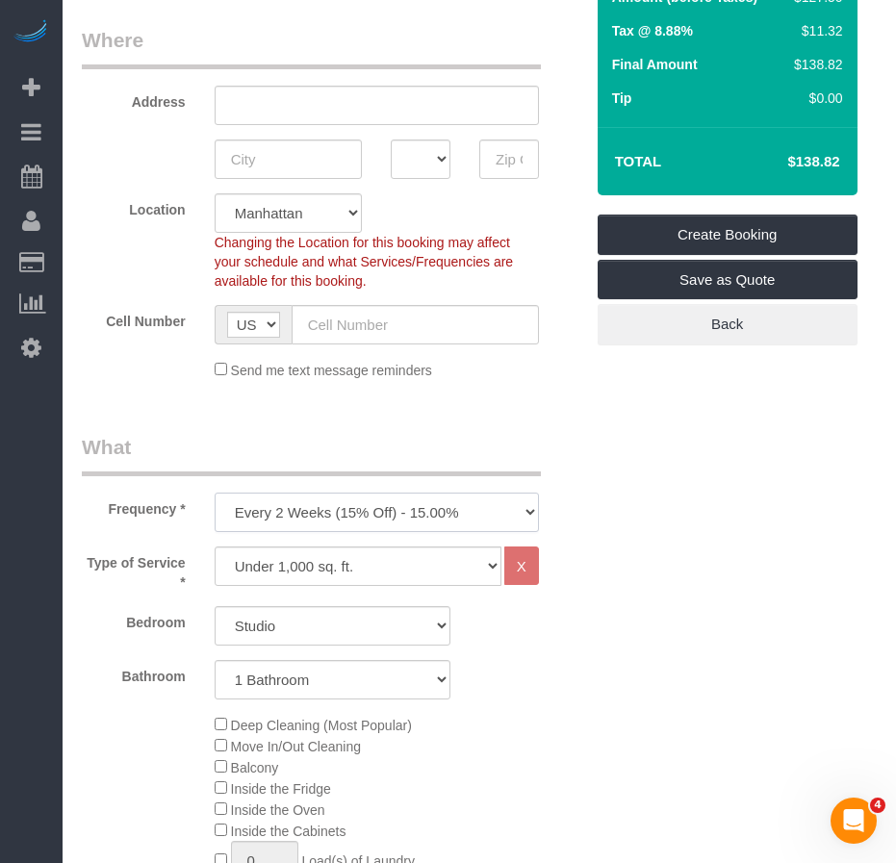
select select "object:1319"
click at [215, 493] on select "One Time Weekly (20% Off) - 20.00% Every 2 Weeks (15% Off) - 15.00% Every 4 Wee…" at bounding box center [377, 512] width 324 height 39
click at [143, 708] on div "Type of Service * Under 1,000 sq. ft. 1,001 - 1,500 sq. ft. 1,500+ sq. ft. Cust…" at bounding box center [332, 836] width 501 height 579
click at [300, 628] on select "Studio 1 Bedroom 2 Bedrooms 3 Bedrooms" at bounding box center [333, 625] width 236 height 39
select select "2"
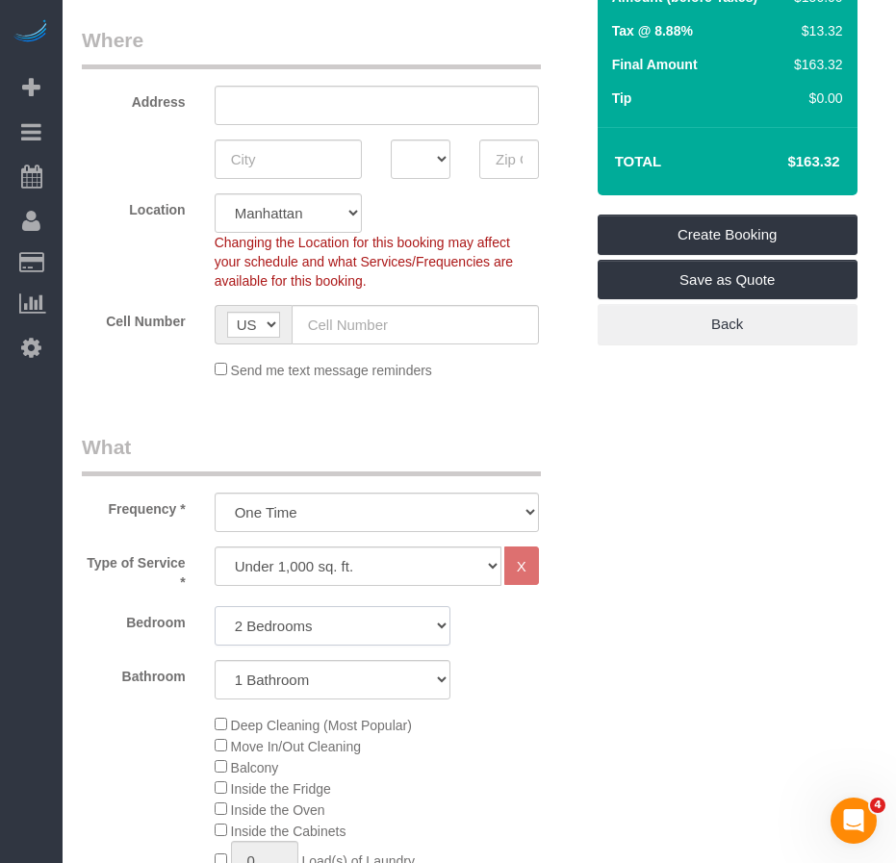
click at [215, 606] on select "Studio 1 Bedroom 2 Bedrooms 3 Bedrooms" at bounding box center [333, 625] width 236 height 39
click at [287, 682] on select "1 Bathroom 2 Bathrooms" at bounding box center [333, 679] width 236 height 39
select select "2"
click at [215, 660] on select "1 Bathroom 2 Bathrooms" at bounding box center [333, 679] width 236 height 39
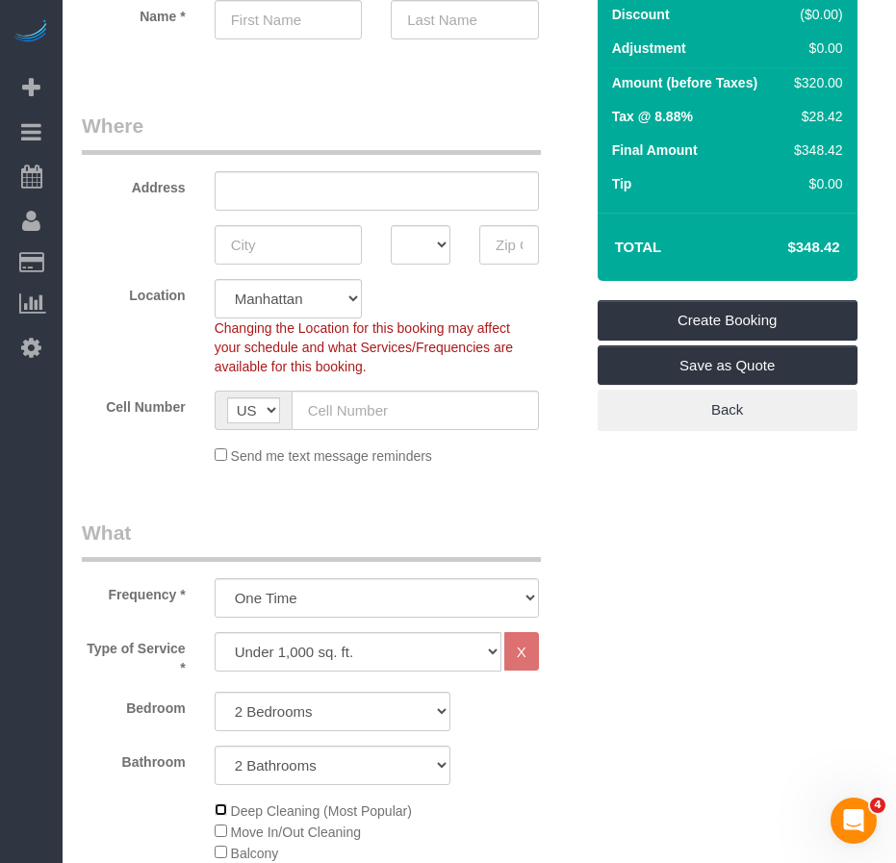
scroll to position [192, 0]
